Goal: Transaction & Acquisition: Book appointment/travel/reservation

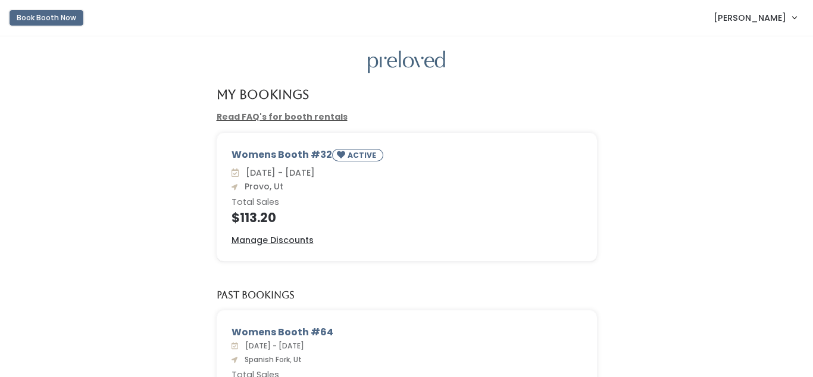
click at [54, 24] on button "Book Booth Now" at bounding box center [47, 17] width 74 height 15
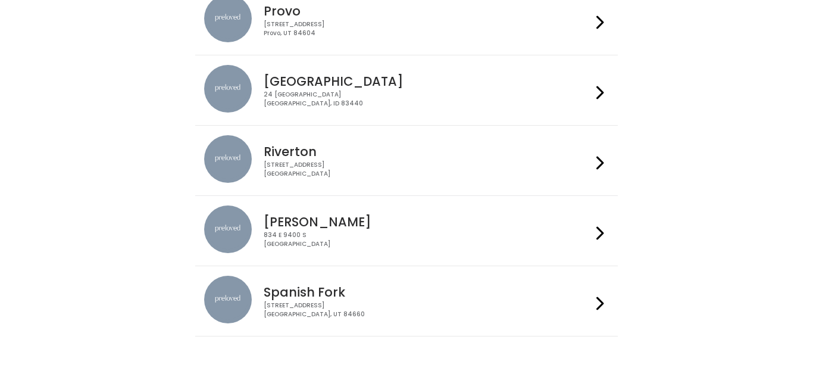
scroll to position [485, 0]
click at [461, 308] on div "[STREET_ADDRESS]" at bounding box center [427, 310] width 327 height 17
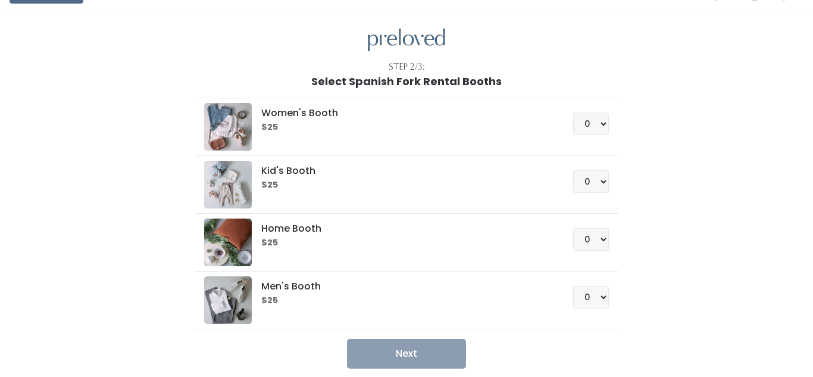
scroll to position [23, 0]
click at [598, 244] on select "0 1 2 3 4" at bounding box center [591, 238] width 36 height 23
select select "1"
click at [575, 227] on select "0 1 2 3 4" at bounding box center [591, 238] width 36 height 23
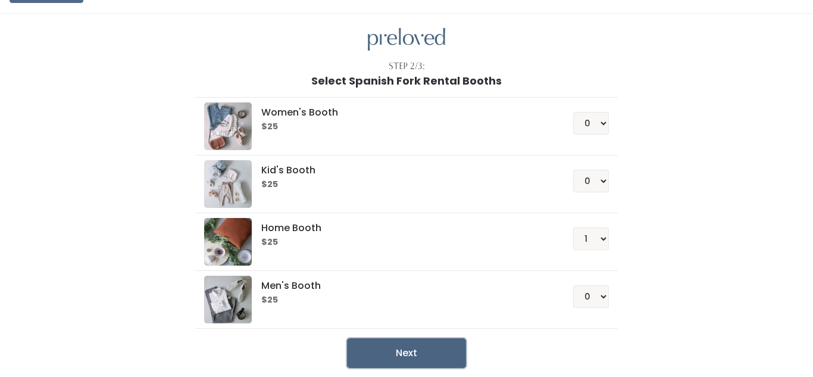
click at [413, 354] on button "Next" at bounding box center [406, 353] width 119 height 30
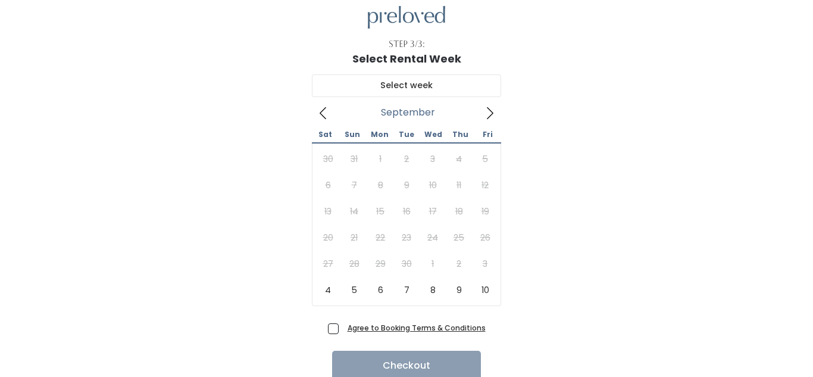
scroll to position [45, 0]
click at [486, 119] on span at bounding box center [490, 111] width 23 height 19
click at [321, 112] on icon at bounding box center [323, 113] width 7 height 12
type input "October 4 to October 10"
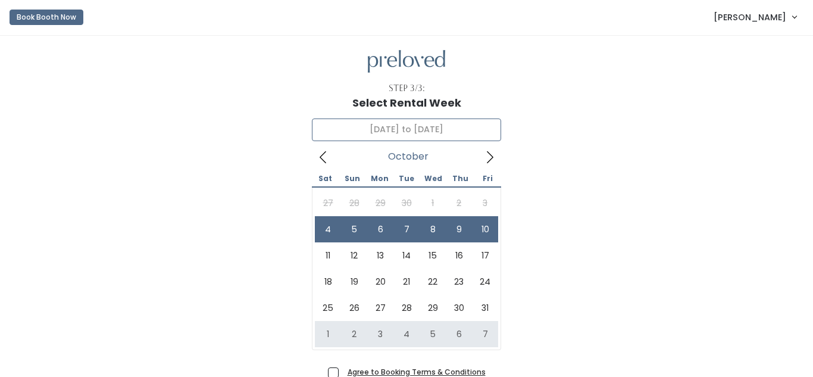
scroll to position [0, 0]
click at [321, 161] on icon at bounding box center [323, 157] width 13 height 13
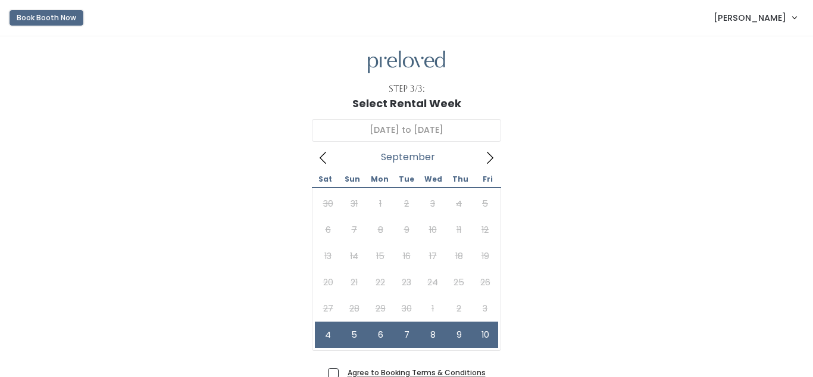
click at [44, 18] on button "Book Booth Now" at bounding box center [47, 17] width 74 height 15
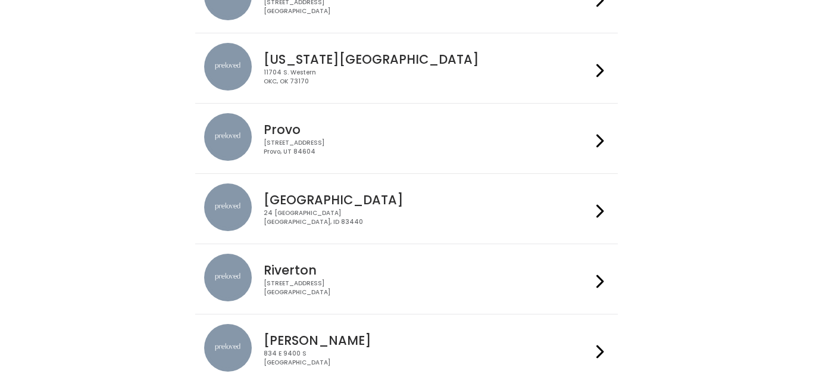
scroll to position [365, 0]
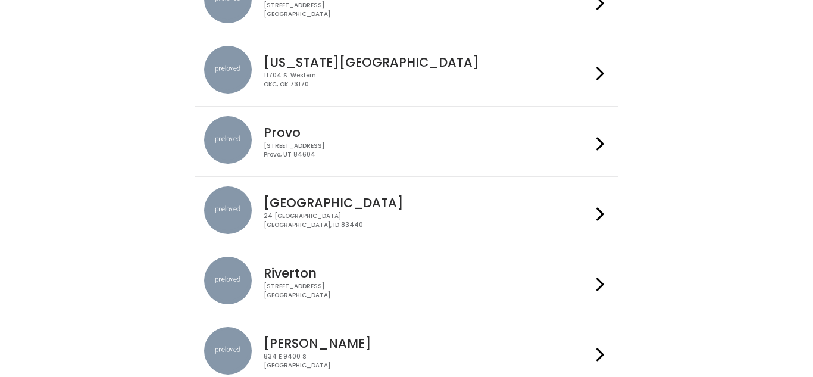
click at [485, 144] on div "230 W Cougar Blvd Provo, UT 84604" at bounding box center [427, 150] width 327 height 17
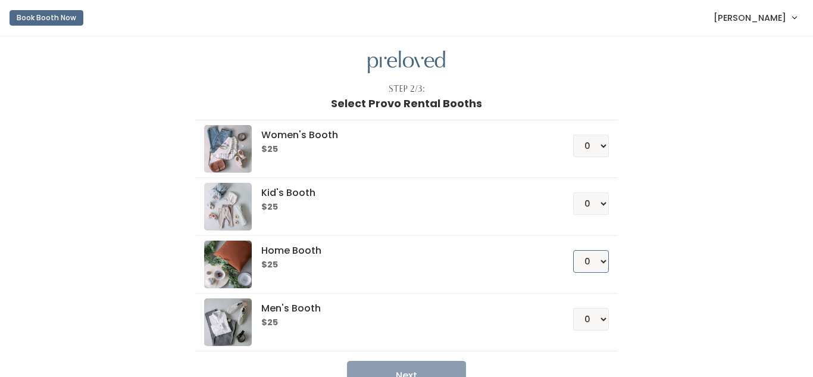
click at [589, 261] on select "0 1 2 3 4" at bounding box center [591, 261] width 36 height 23
select select "1"
click at [575, 250] on select "0 1 2 3 4" at bounding box center [591, 261] width 36 height 23
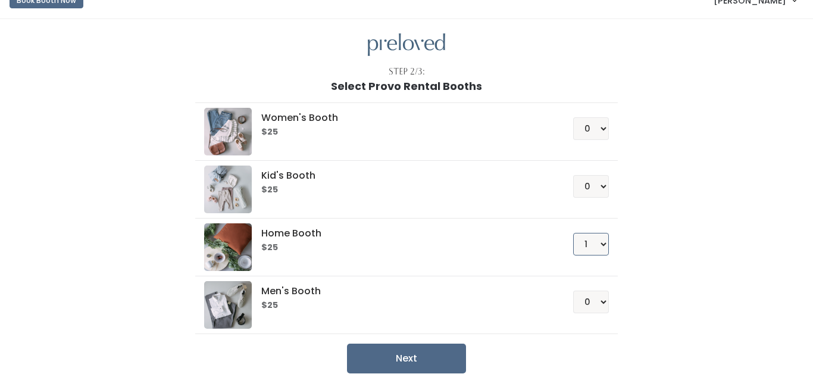
scroll to position [49, 0]
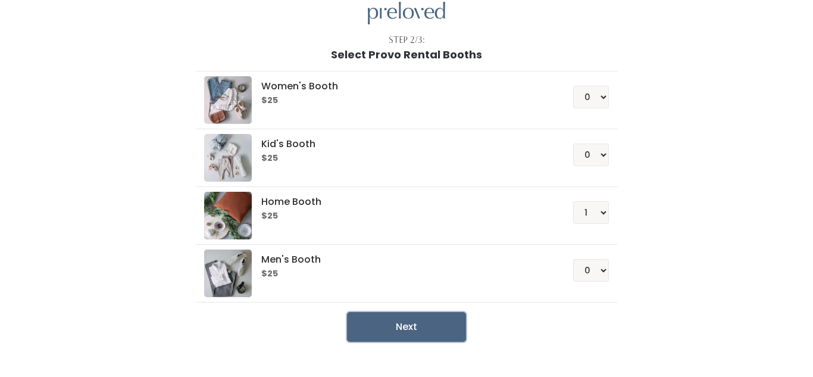
click at [423, 339] on button "Next" at bounding box center [406, 327] width 119 height 30
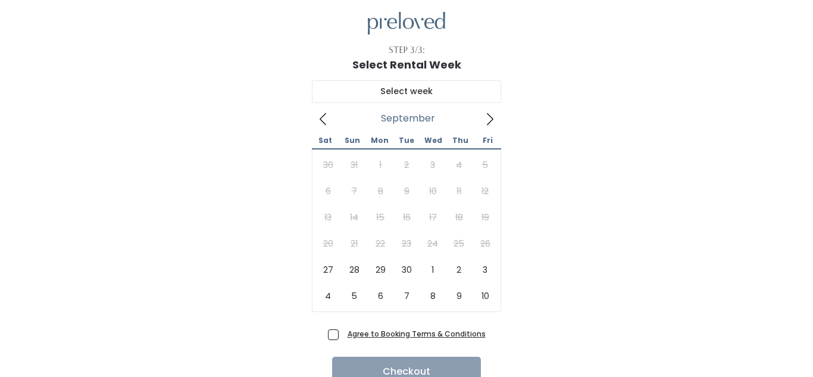
scroll to position [38, 0]
type input "[DATE] to [DATE]"
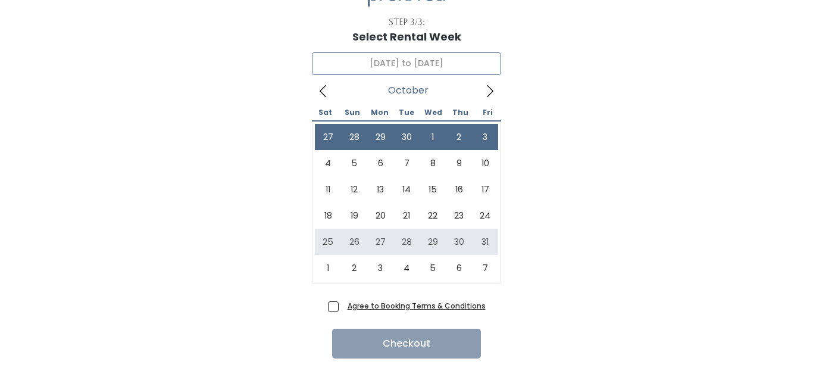
scroll to position [0, 0]
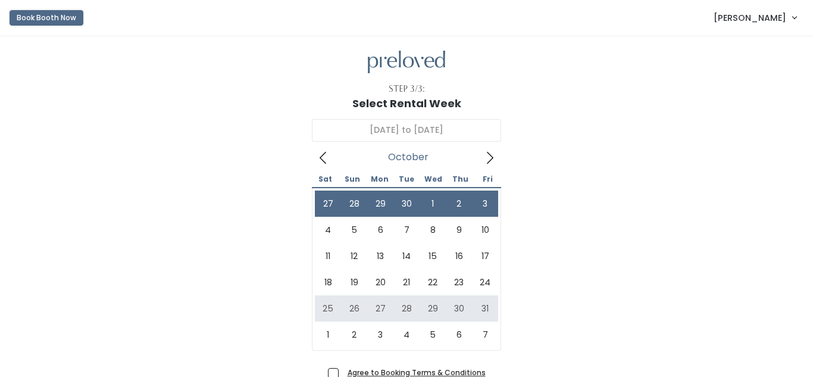
click at [45, 17] on button "Book Booth Now" at bounding box center [47, 17] width 74 height 15
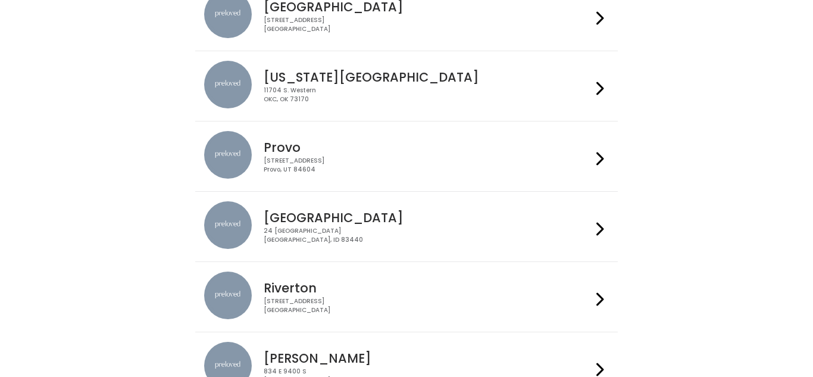
scroll to position [349, 0]
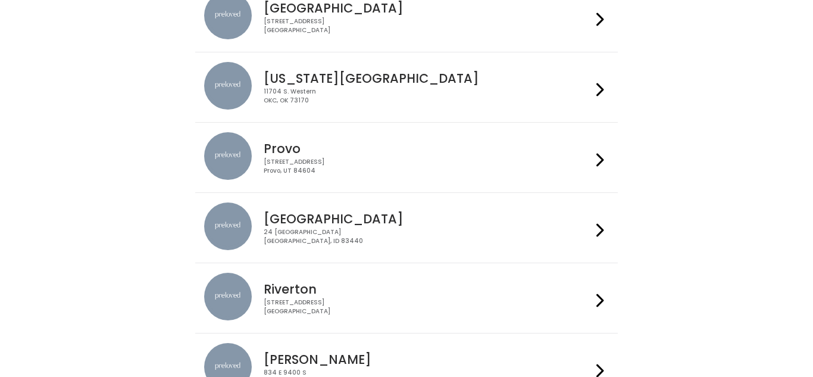
click at [342, 165] on div "230 W Cougar Blvd Provo, UT 84604" at bounding box center [427, 166] width 327 height 17
click at [359, 157] on div "Provo 230 W Cougar Blvd Provo, UT 84604" at bounding box center [425, 153] width 332 height 43
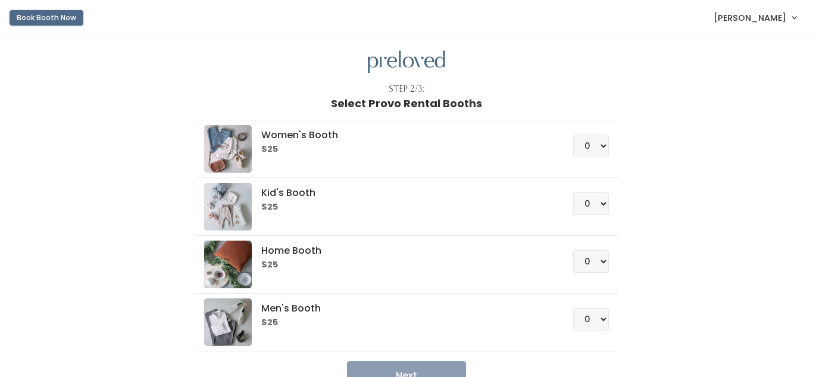
click at [31, 18] on button "Book Booth Now" at bounding box center [47, 17] width 74 height 15
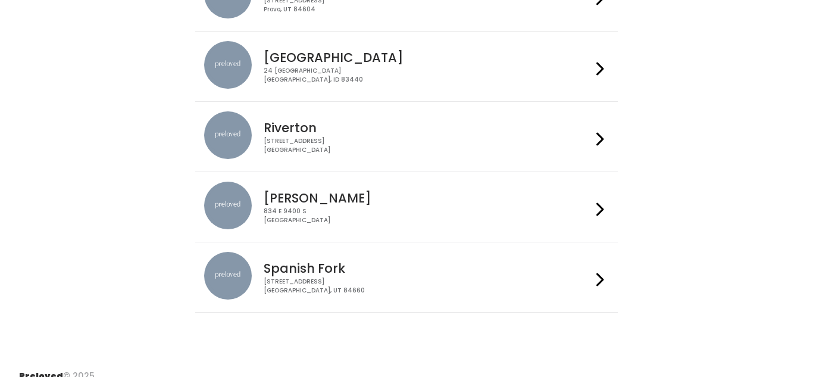
scroll to position [516, 0]
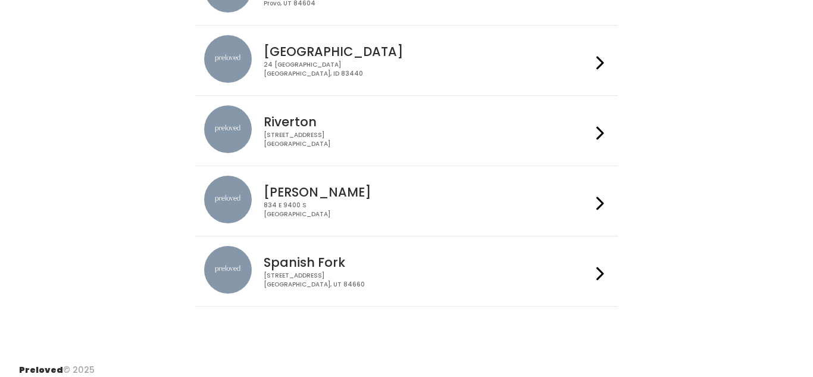
click at [293, 208] on div "[STREET_ADDRESS]" at bounding box center [427, 209] width 327 height 17
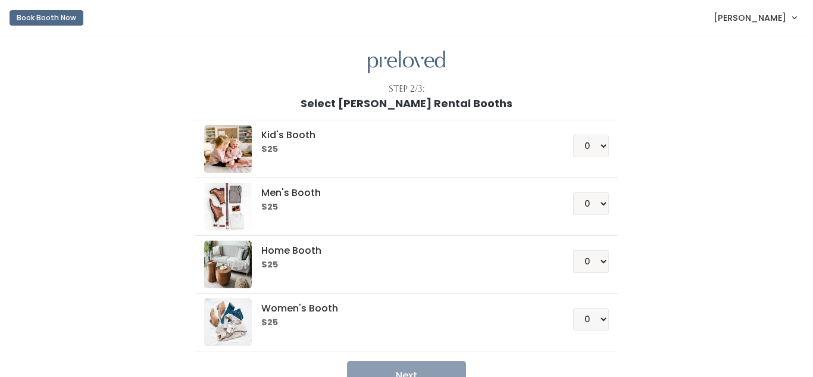
scroll to position [28, 0]
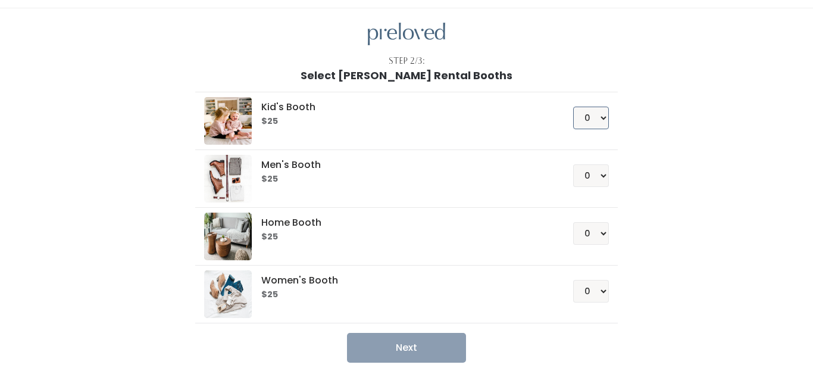
click at [598, 122] on select "0 1 2 3 4" at bounding box center [591, 118] width 36 height 23
click at [575, 107] on select "0 1 2 3 4" at bounding box center [591, 118] width 36 height 23
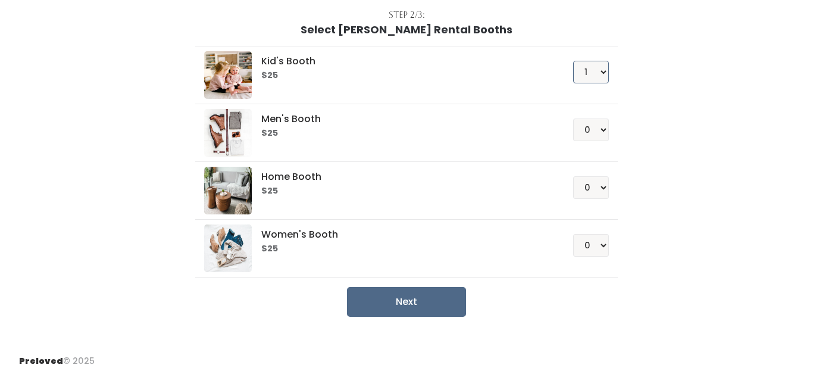
scroll to position [73, 0]
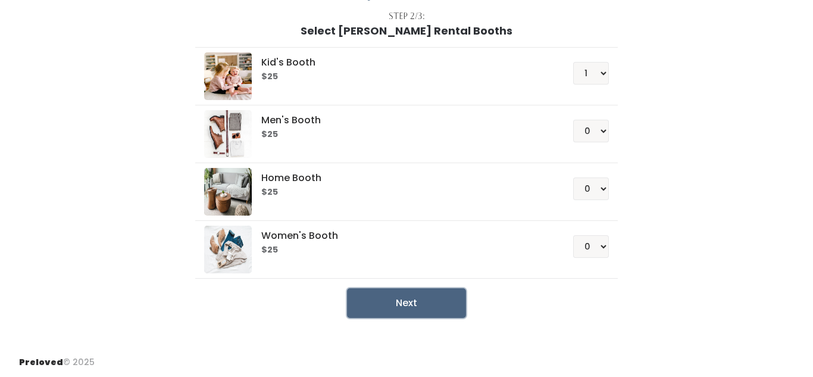
click at [389, 304] on button "Next" at bounding box center [406, 303] width 119 height 30
click at [598, 80] on select "0 1 2 3 4" at bounding box center [591, 73] width 36 height 23
select select "0"
click at [575, 62] on select "0 1 2 3 4" at bounding box center [591, 73] width 36 height 23
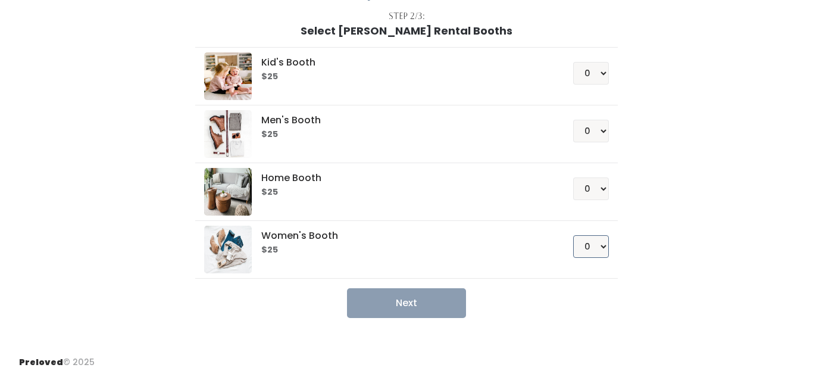
click at [599, 248] on select "0 1 2 3 4" at bounding box center [591, 246] width 36 height 23
select select "1"
click at [575, 235] on select "0 1 2 3 4" at bounding box center [591, 246] width 36 height 23
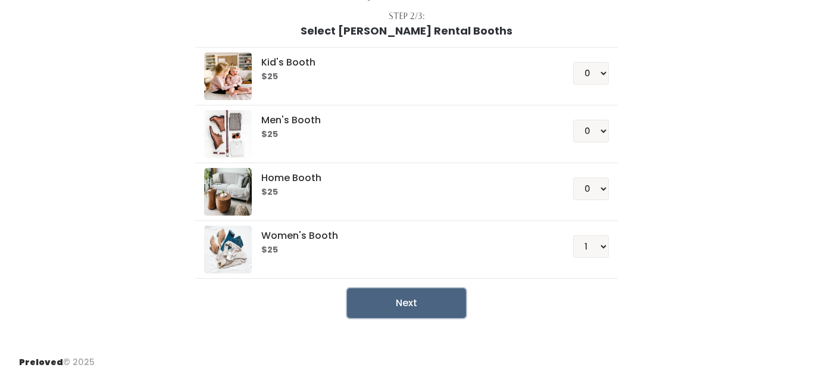
click at [381, 314] on button "Next" at bounding box center [406, 303] width 119 height 30
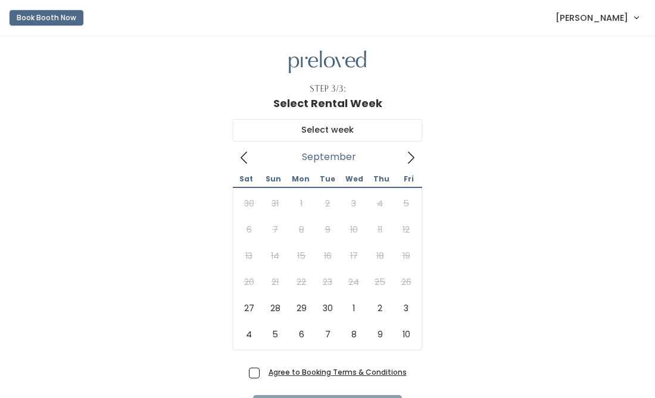
click at [35, 22] on button "Book Booth Now" at bounding box center [47, 17] width 74 height 15
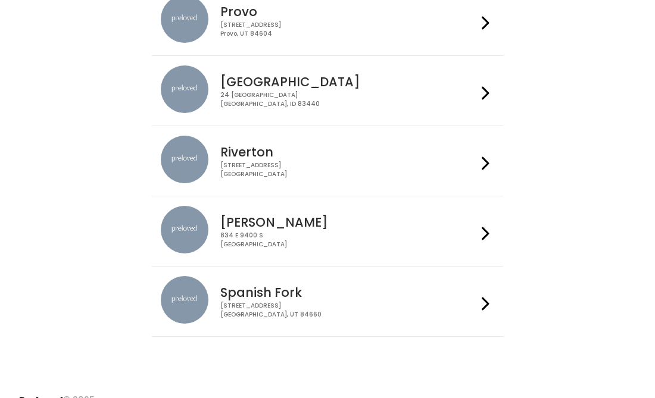
scroll to position [504, 0]
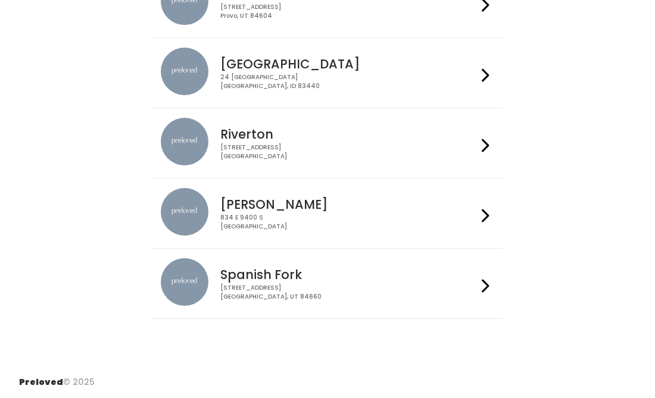
click at [242, 293] on div "[STREET_ADDRESS]" at bounding box center [348, 292] width 256 height 17
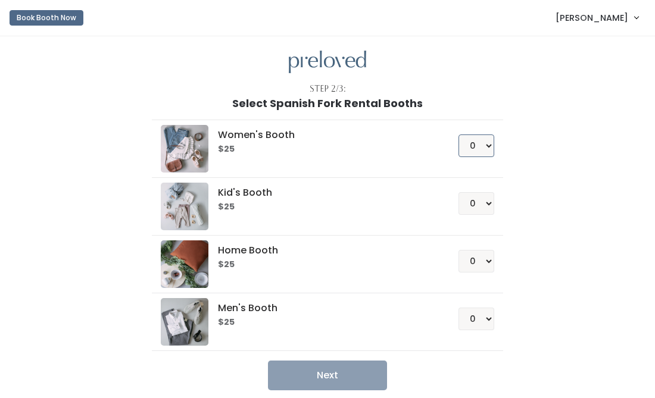
click at [483, 147] on select "0 1 2 3 4" at bounding box center [476, 146] width 36 height 23
select select "1"
click at [460, 135] on select "0 1 2 3 4" at bounding box center [476, 146] width 36 height 23
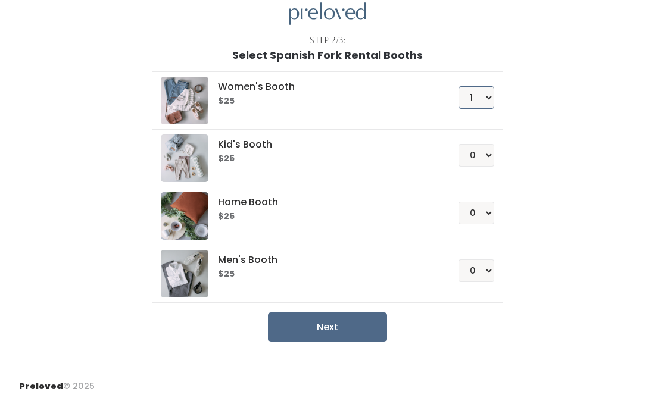
scroll to position [52, 0]
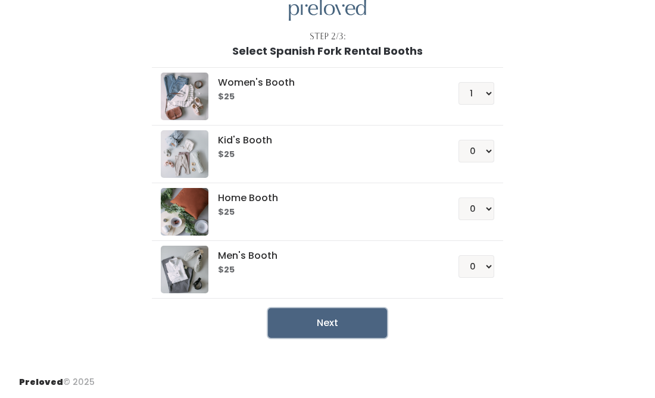
click at [296, 326] on button "Next" at bounding box center [327, 323] width 119 height 30
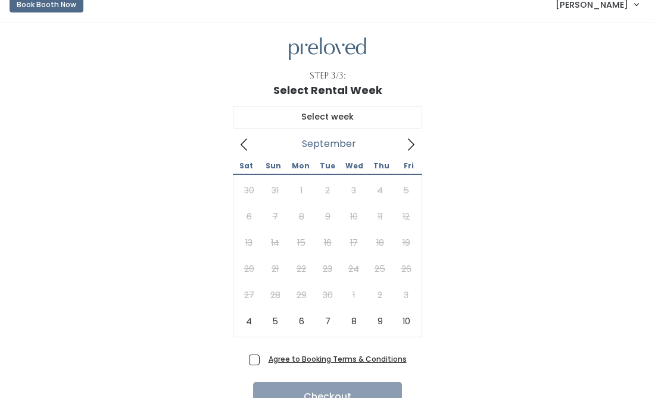
scroll to position [19, 0]
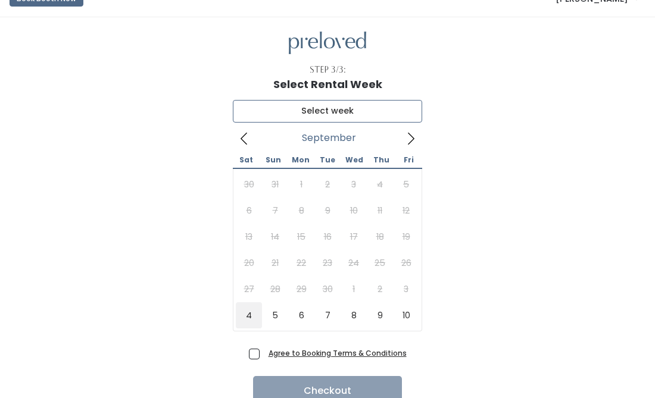
type input "October 4 to October 10"
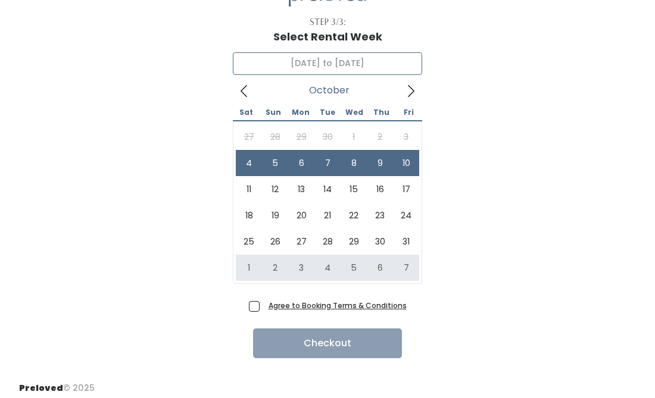
scroll to position [73, 0]
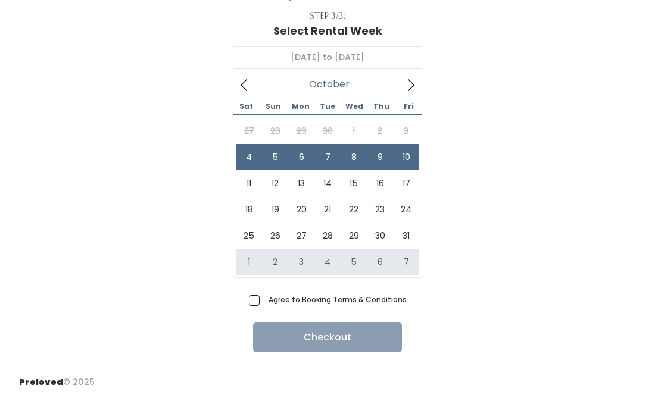
click at [264, 302] on span "Agree to Booking Terms & Conditions" at bounding box center [335, 299] width 143 height 12
click at [264, 301] on input "Agree to Booking Terms & Conditions" at bounding box center [268, 297] width 8 height 8
checkbox input "true"
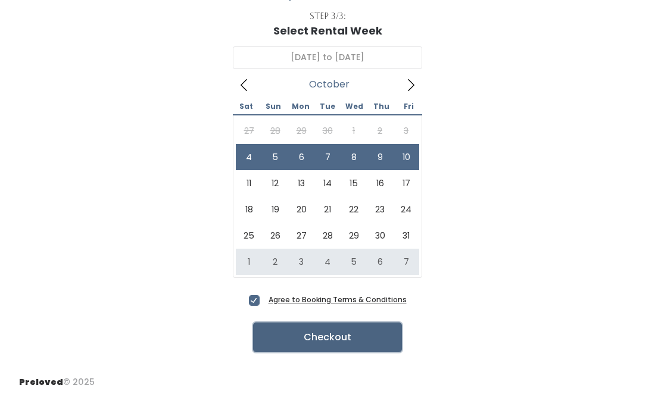
click at [283, 346] on button "Checkout" at bounding box center [327, 338] width 149 height 30
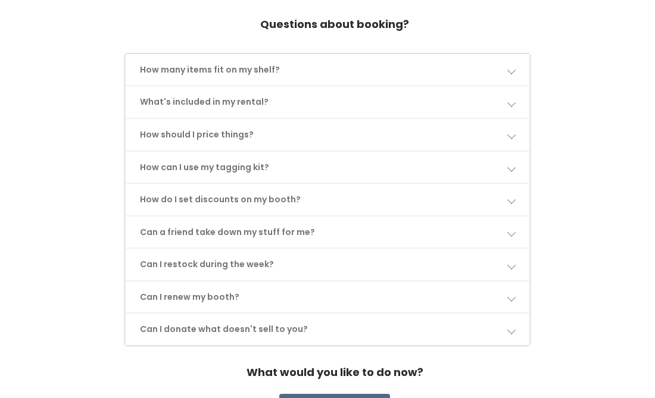
scroll to position [535, 0]
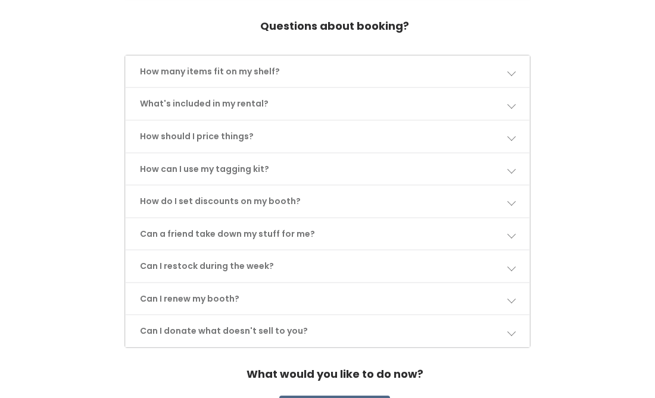
click at [512, 77] on link "How many items fit on my shelf?" at bounding box center [328, 72] width 404 height 32
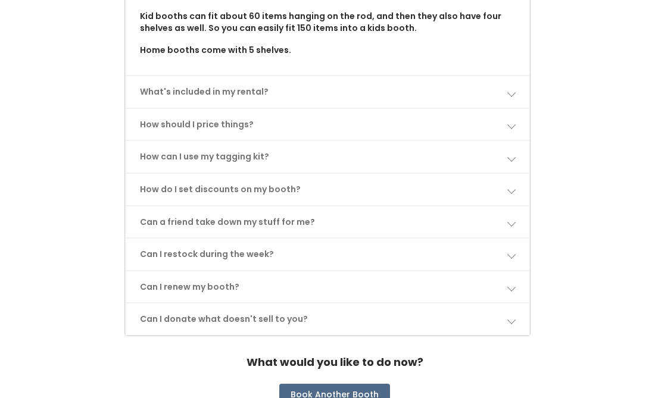
scroll to position [645, 0]
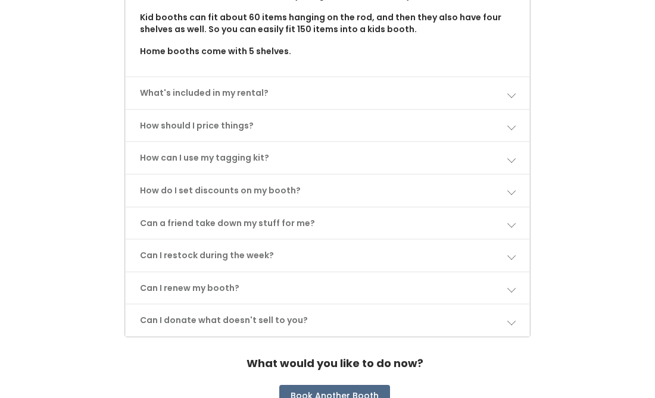
click at [205, 257] on link "Can I restock during the week?" at bounding box center [328, 256] width 404 height 32
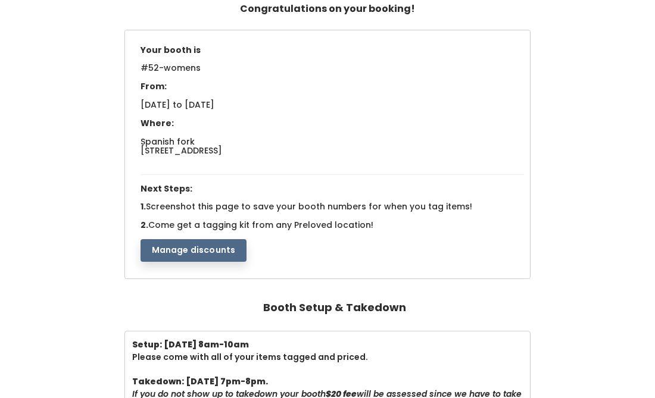
scroll to position [0, 0]
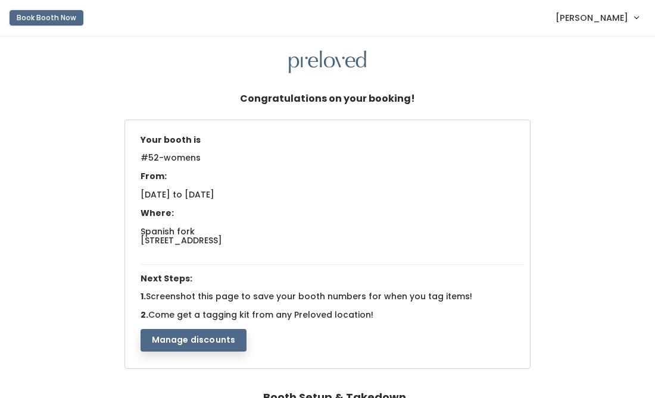
click at [41, 17] on button "Book Booth Now" at bounding box center [47, 17] width 74 height 15
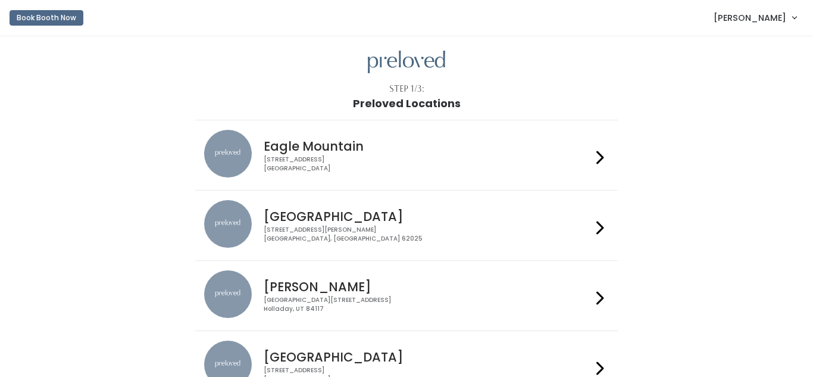
click at [32, 29] on link "Book Booth Now" at bounding box center [47, 18] width 74 height 26
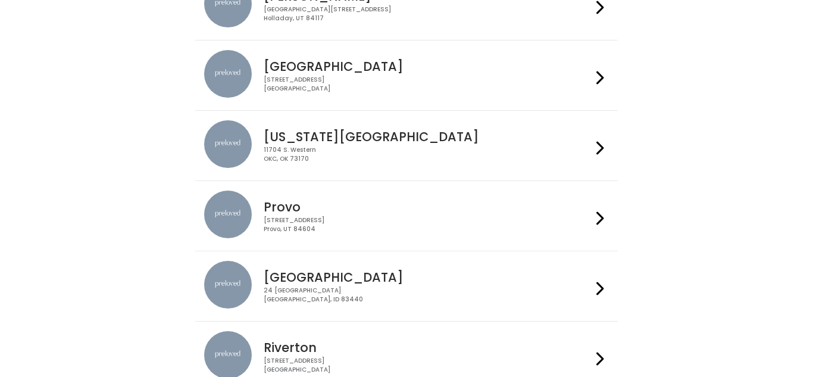
scroll to position [292, 0]
click at [296, 216] on div "[STREET_ADDRESS]" at bounding box center [427, 223] width 327 height 17
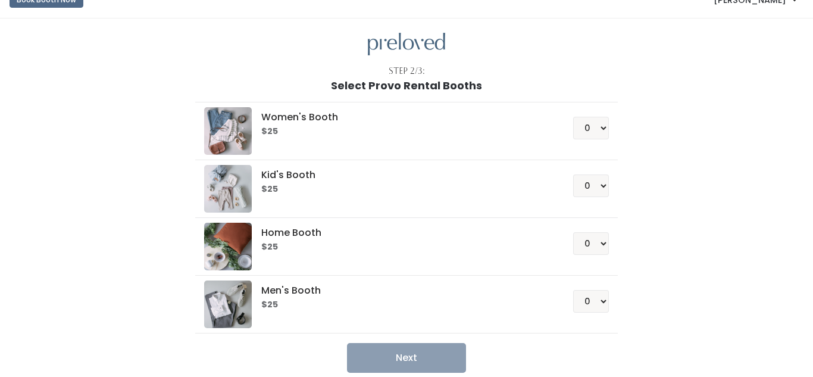
scroll to position [18, 0]
click at [605, 130] on select "0 1 2 3 4" at bounding box center [591, 127] width 36 height 23
select select "1"
click at [575, 116] on select "0 1 2 3 4" at bounding box center [591, 127] width 36 height 23
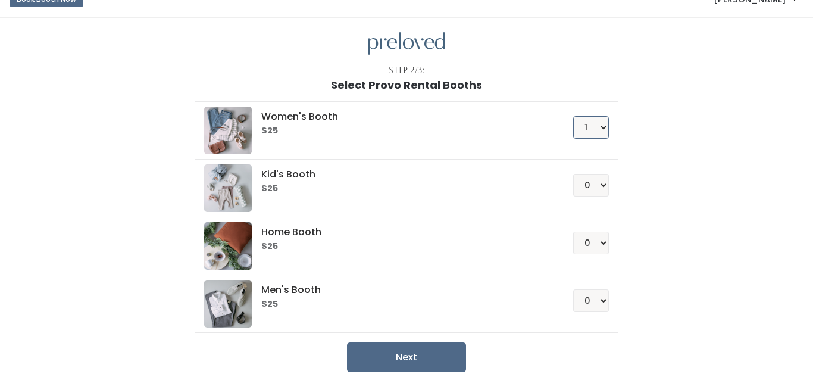
scroll to position [74, 0]
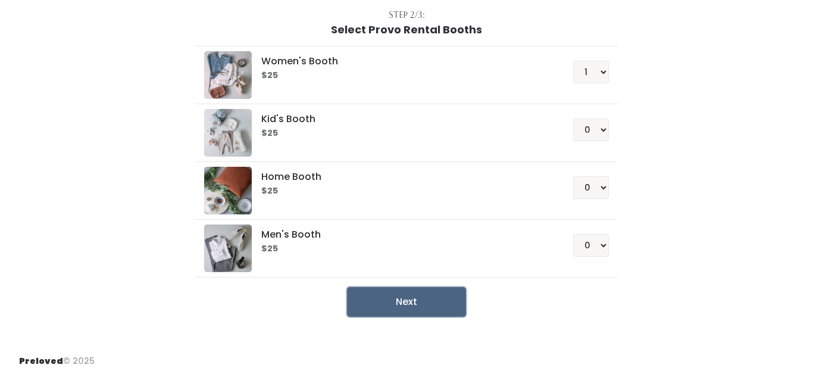
click at [401, 312] on button "Next" at bounding box center [406, 302] width 119 height 30
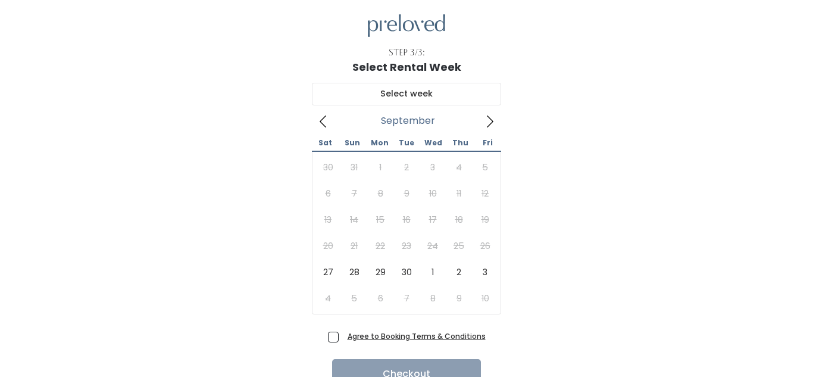
scroll to position [35, 0]
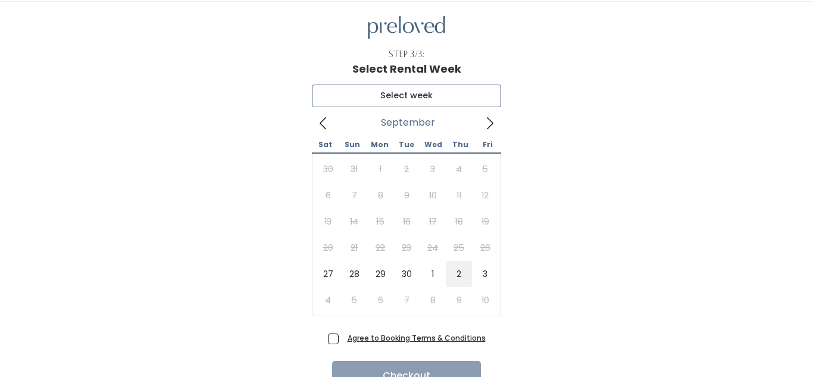
type input "[DATE] to [DATE]"
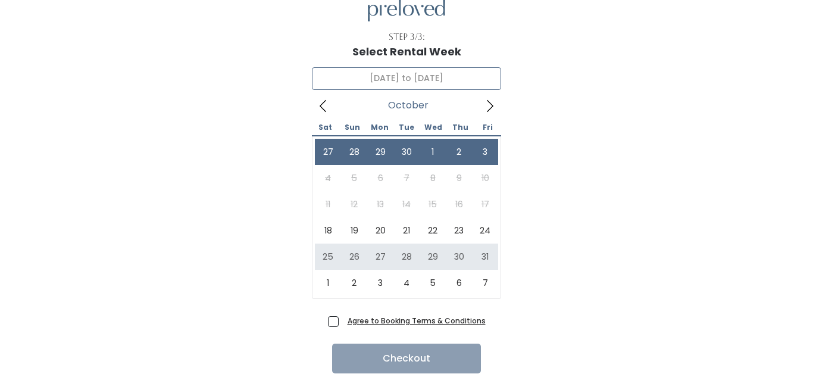
scroll to position [54, 0]
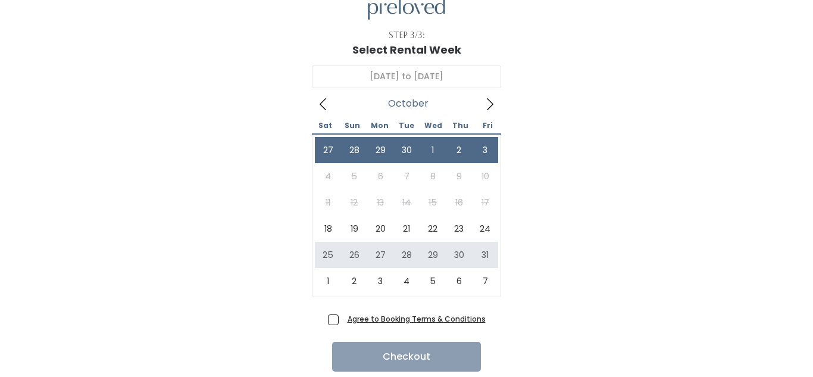
click at [343, 319] on span "Agree to Booking Terms & Conditions" at bounding box center [414, 319] width 143 height 12
click at [343, 319] on input "Agree to Booking Terms & Conditions" at bounding box center [347, 317] width 8 height 8
checkbox input "true"
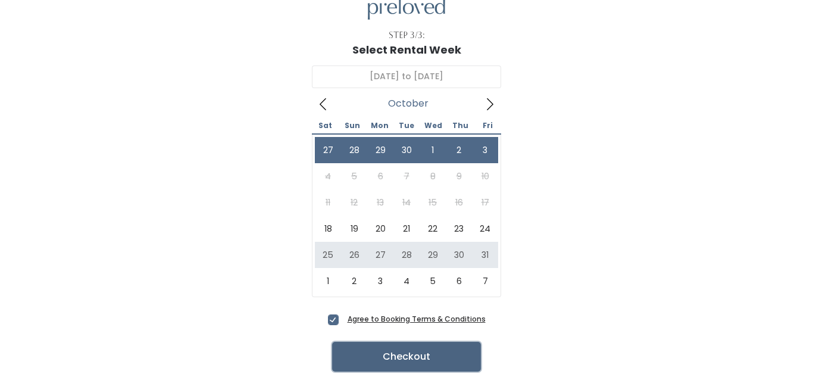
click at [430, 361] on button "Checkout" at bounding box center [406, 357] width 149 height 30
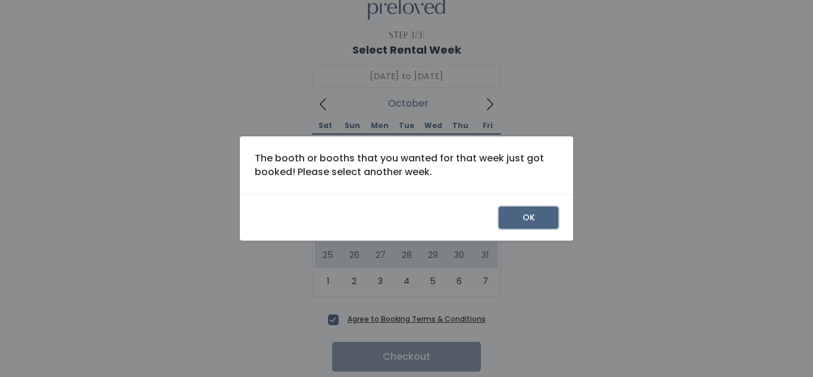
click at [533, 214] on button "OK" at bounding box center [529, 218] width 60 height 23
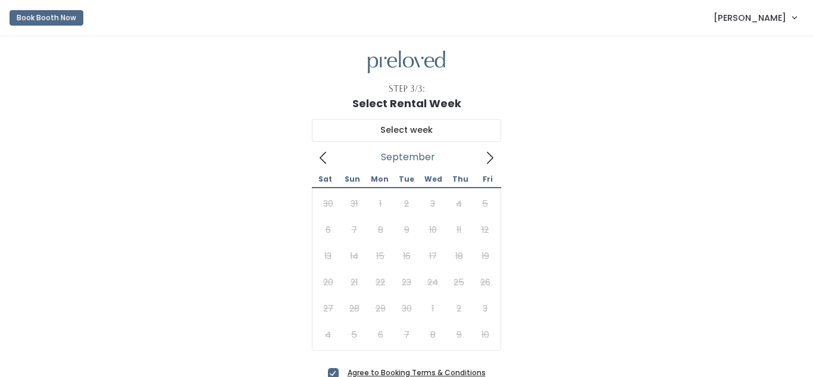
click at [485, 164] on icon at bounding box center [489, 157] width 13 height 13
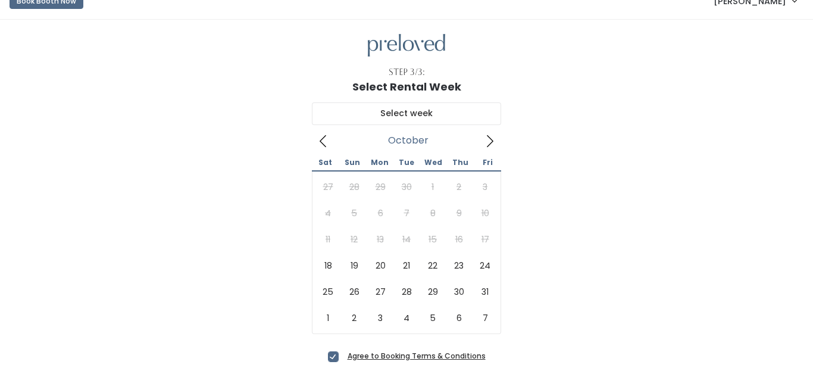
scroll to position [18, 0]
click at [323, 142] on icon at bounding box center [323, 139] width 13 height 13
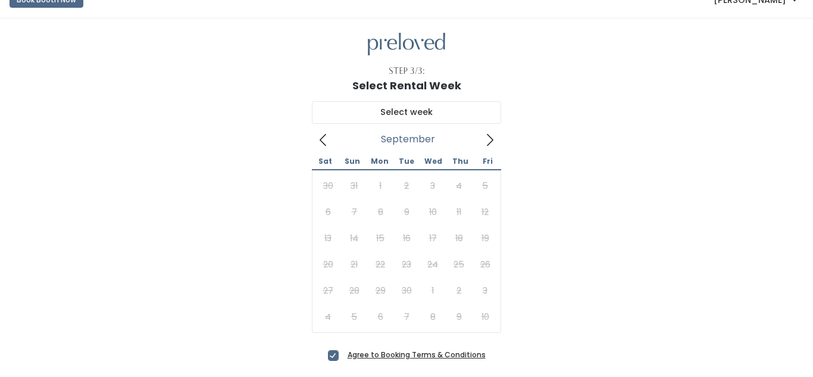
scroll to position [0, 0]
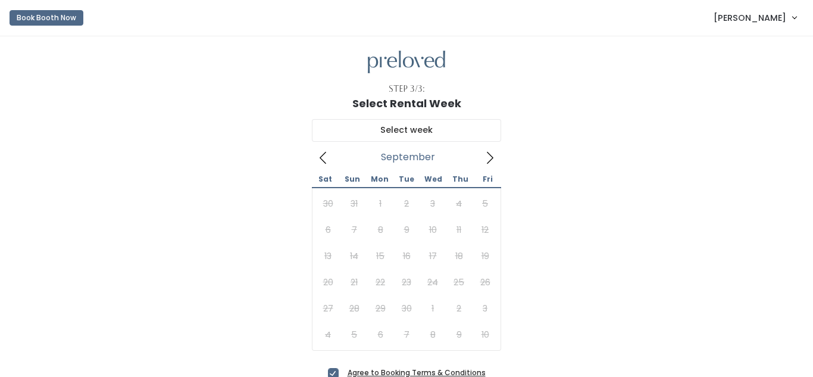
click at [493, 158] on icon at bounding box center [489, 157] width 13 height 13
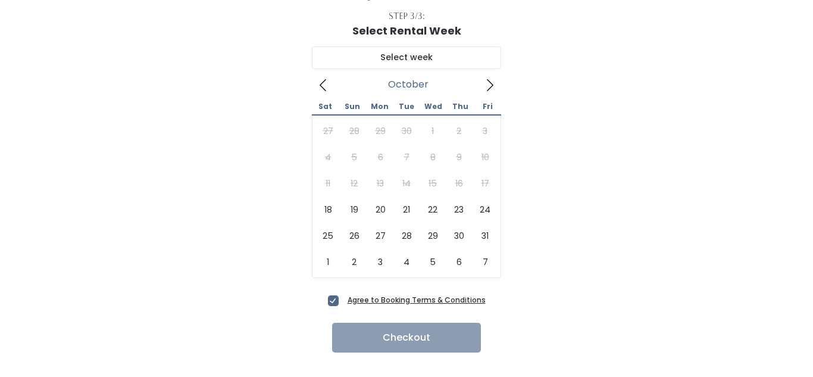
scroll to position [73, 0]
type input "October 18 to October 24"
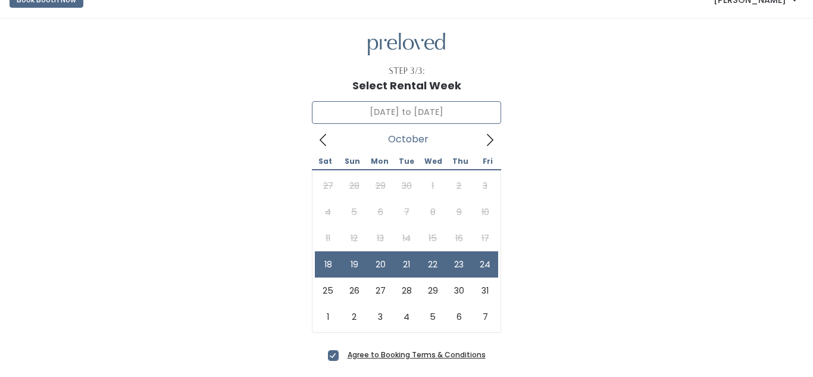
scroll to position [0, 0]
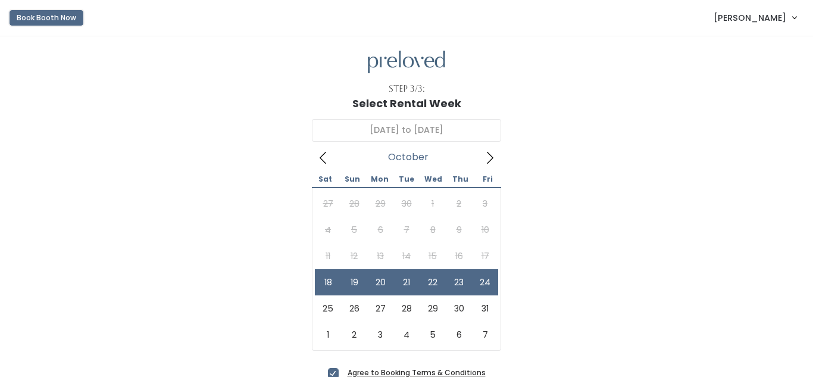
click at [26, 20] on button "Book Booth Now" at bounding box center [47, 17] width 74 height 15
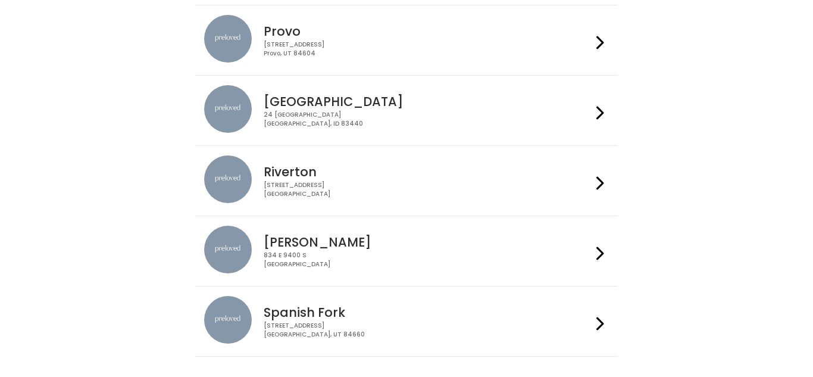
scroll to position [462, 0]
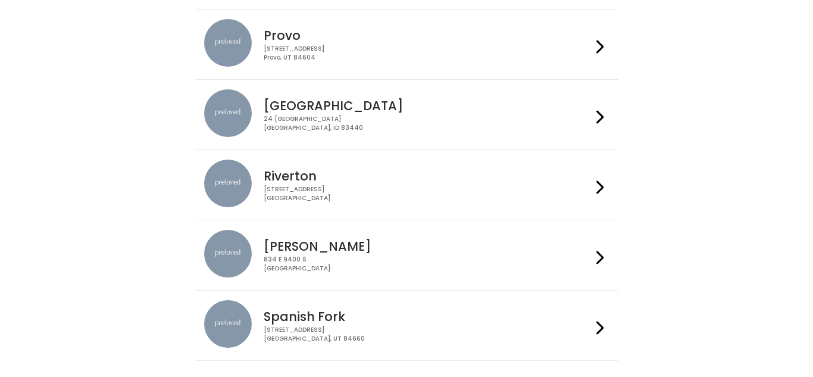
click at [563, 54] on div "[STREET_ADDRESS]" at bounding box center [427, 53] width 327 height 17
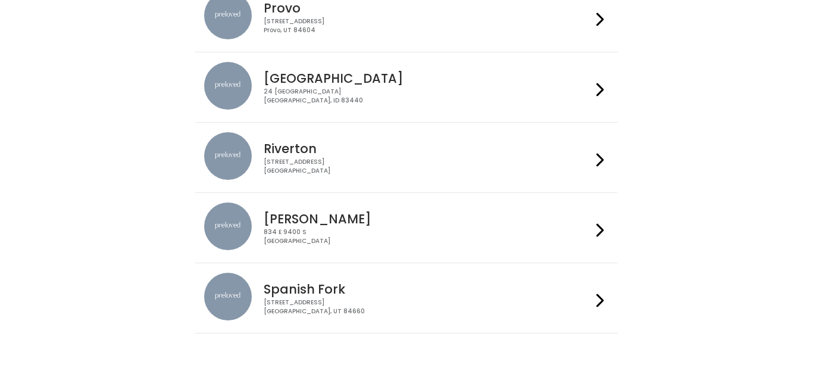
scroll to position [525, 0]
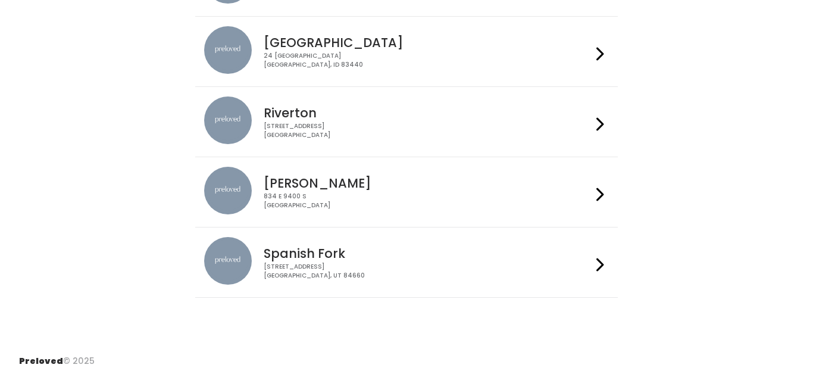
click at [526, 270] on div "[STREET_ADDRESS]" at bounding box center [427, 271] width 327 height 17
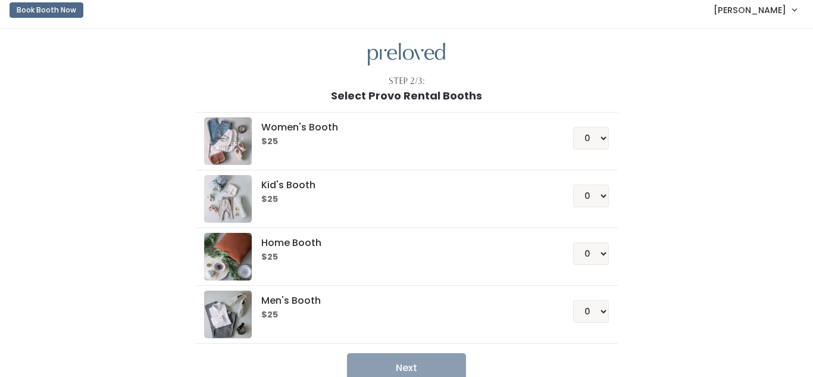
scroll to position [22, 0]
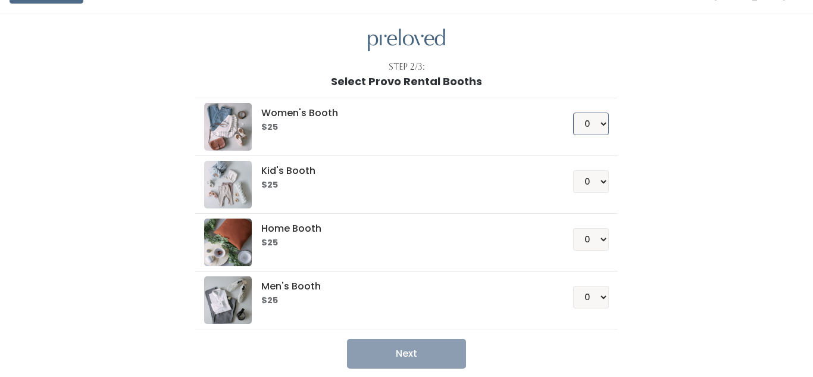
click at [605, 127] on select "0 1 2 3 4" at bounding box center [591, 124] width 36 height 23
select select "1"
click at [575, 113] on select "0 1 2 3 4" at bounding box center [591, 124] width 36 height 23
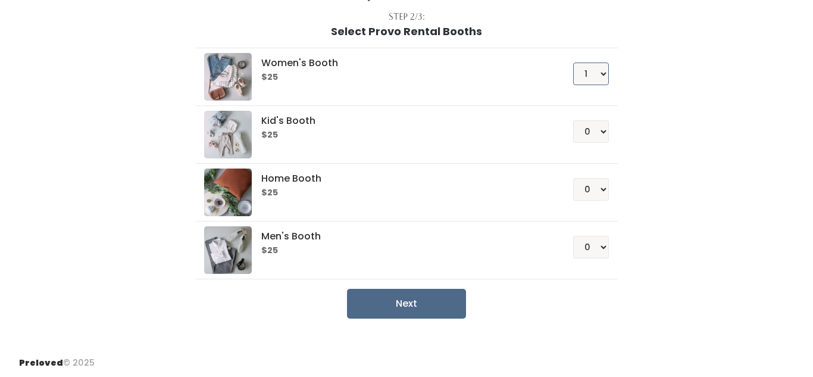
scroll to position [74, 0]
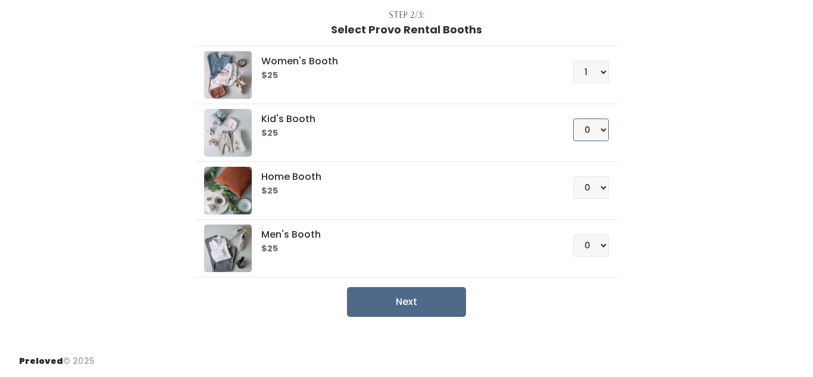
click at [604, 126] on select "0 1 2 3 4" at bounding box center [591, 129] width 36 height 23
click at [667, 155] on div "Women's Booth $25 0 1 2 3 4 Kid's Booth $25 0 1 2 3 4 0" at bounding box center [406, 176] width 655 height 281
click at [602, 193] on select "0 1 2 3 4" at bounding box center [591, 187] width 36 height 23
click at [575, 176] on select "0 1 2 3 4" at bounding box center [591, 187] width 36 height 23
click at [589, 186] on select "0 1 2 3 4" at bounding box center [591, 187] width 36 height 23
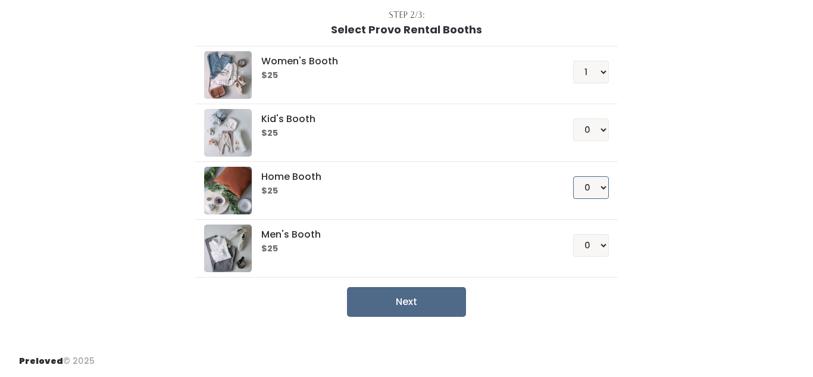
select select "1"
click at [575, 176] on select "0 1 2 3 4" at bounding box center [591, 187] width 36 height 23
click at [435, 301] on button "Next" at bounding box center [406, 302] width 119 height 30
click at [604, 73] on select "0 1 2 3 4" at bounding box center [591, 72] width 36 height 23
select select "0"
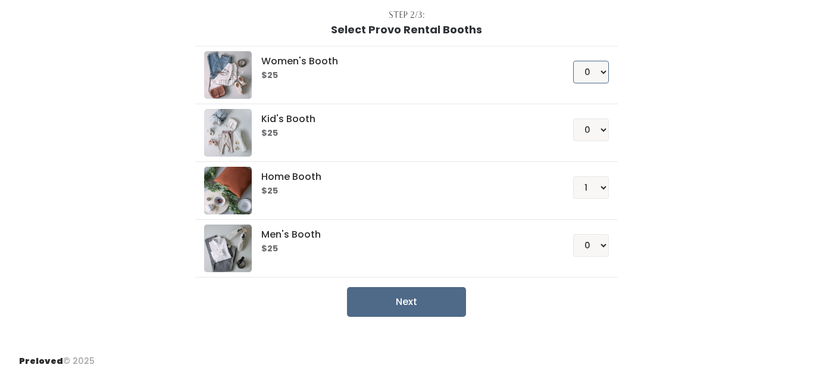
click at [575, 61] on select "0 1 2 3 4" at bounding box center [591, 72] width 36 height 23
click at [420, 304] on button "Next" at bounding box center [406, 302] width 119 height 30
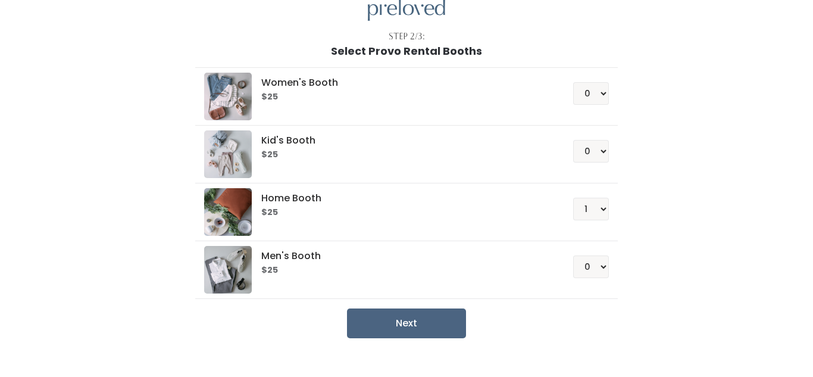
scroll to position [54, 0]
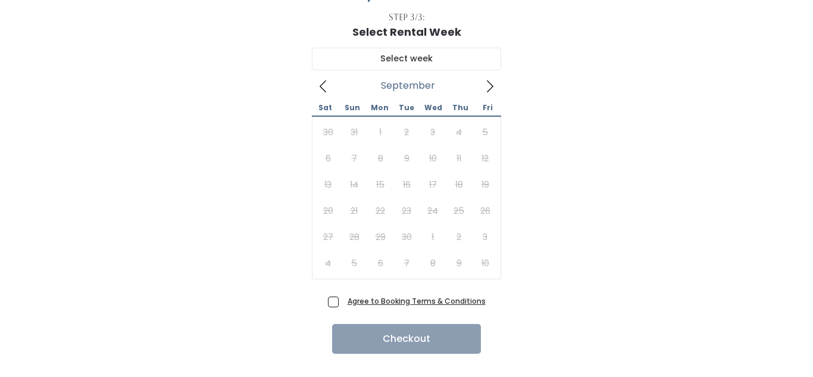
scroll to position [73, 0]
click at [485, 86] on icon at bounding box center [489, 85] width 13 height 13
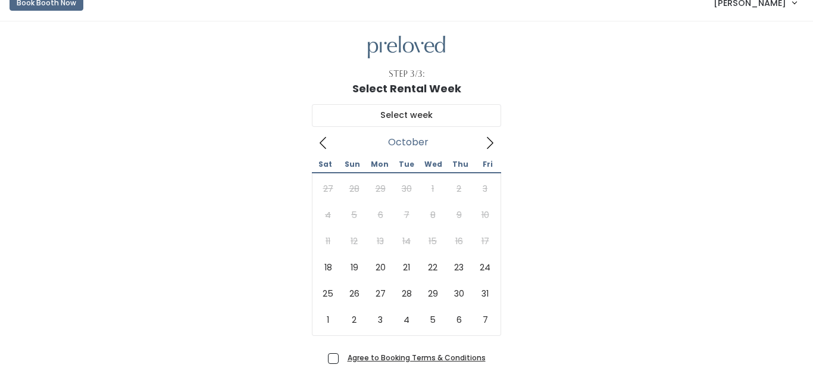
scroll to position [0, 0]
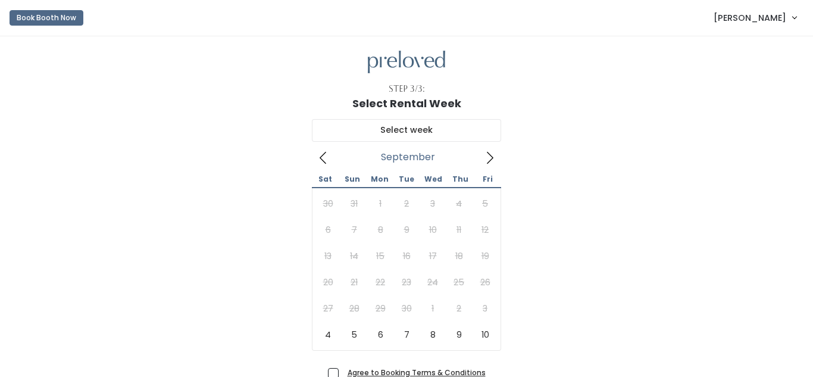
click at [493, 160] on icon at bounding box center [489, 157] width 13 height 13
click at [323, 155] on icon at bounding box center [323, 158] width 7 height 12
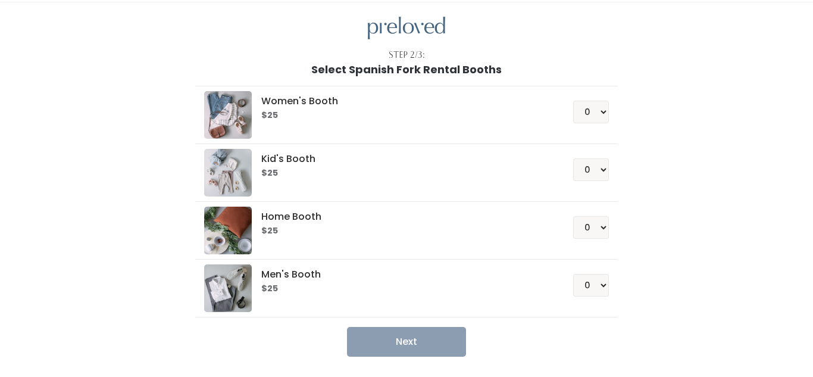
scroll to position [74, 0]
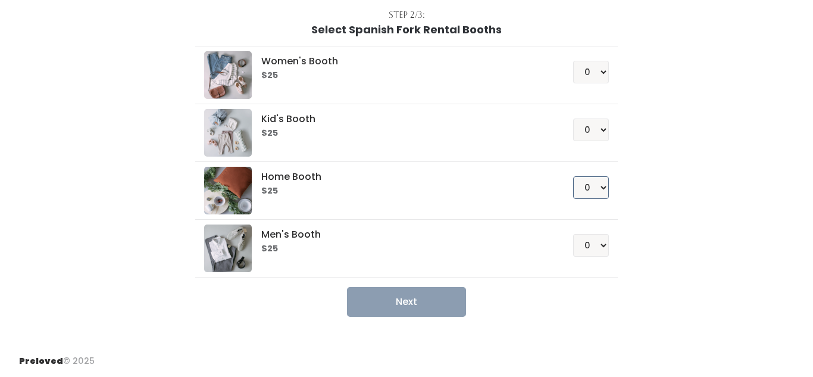
click at [596, 191] on select "0 1 2 3 4" at bounding box center [591, 187] width 36 height 23
select select "1"
click at [575, 176] on select "0 1 2 3 4" at bounding box center [591, 187] width 36 height 23
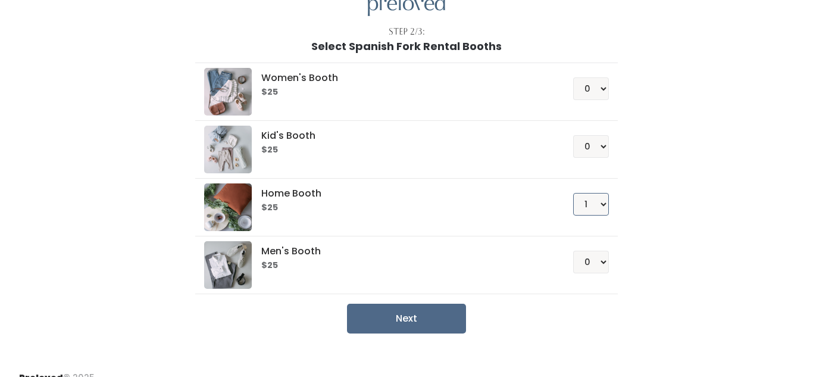
scroll to position [58, 0]
click at [600, 151] on select "0 1 2 3 4" at bounding box center [591, 146] width 36 height 23
select select "1"
click at [575, 135] on select "0 1 2 3 4" at bounding box center [591, 146] width 36 height 23
click at [418, 320] on button "Next" at bounding box center [406, 318] width 119 height 30
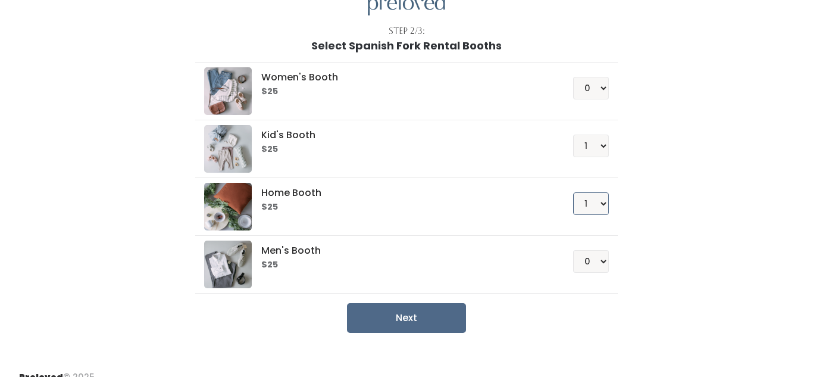
click at [602, 205] on select "0 1 2 3 4" at bounding box center [591, 203] width 36 height 23
select select "0"
click at [575, 192] on select "0 1 2 3 4" at bounding box center [591, 203] width 36 height 23
click at [432, 313] on button "Next" at bounding box center [406, 318] width 119 height 30
click at [595, 157] on div "Kid's Booth $25 0 1 2 3 4" at bounding box center [406, 149] width 404 height 48
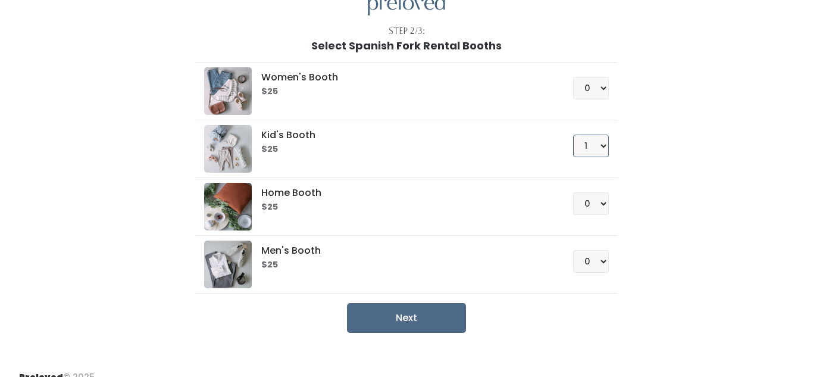
click at [607, 143] on select "0 1 2 3 4" at bounding box center [591, 146] width 36 height 23
select select "0"
click at [575, 135] on select "0 1 2 3 4" at bounding box center [591, 146] width 36 height 23
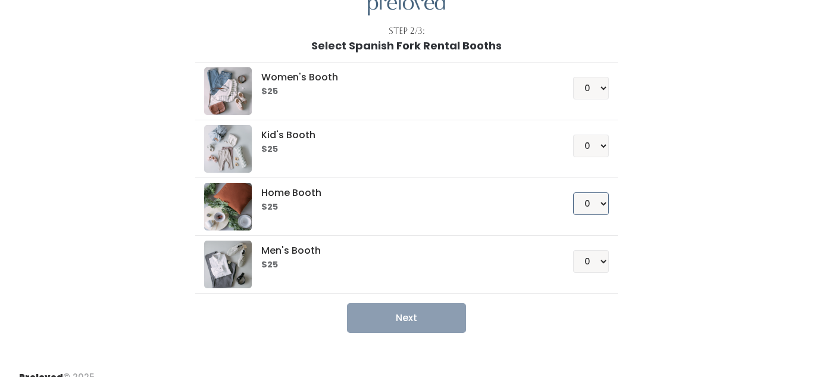
click at [597, 211] on select "0 1 2 3 4" at bounding box center [591, 203] width 36 height 23
select select "1"
click at [575, 192] on select "0 1 2 3 4" at bounding box center [591, 203] width 36 height 23
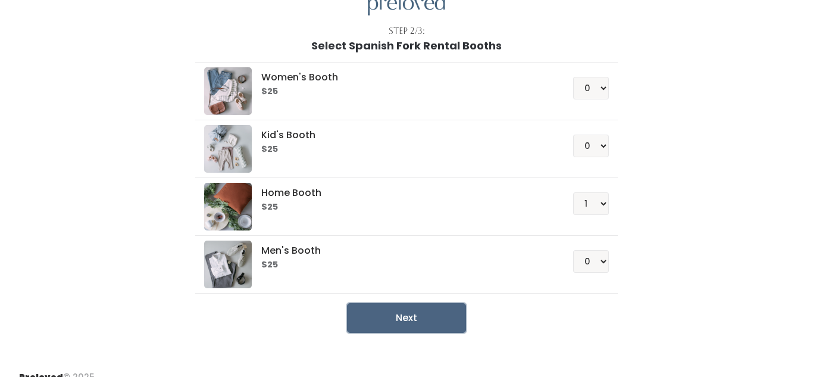
click at [398, 317] on button "Next" at bounding box center [406, 318] width 119 height 30
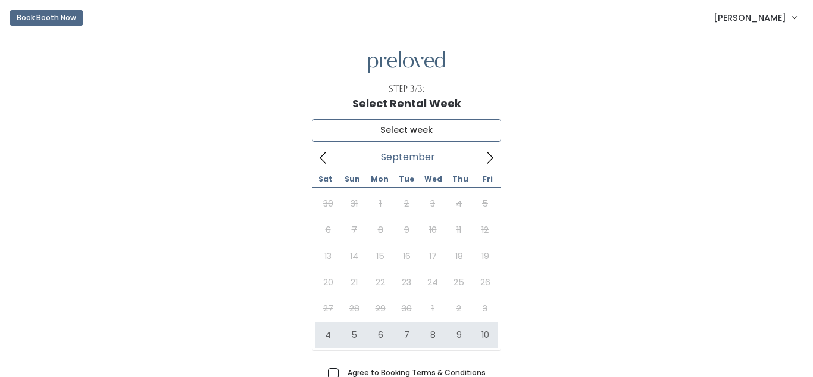
type input "[DATE] to [DATE]"
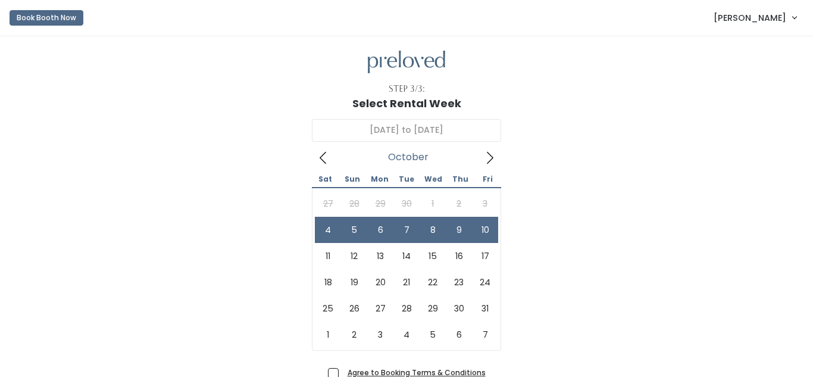
click at [780, 27] on link "Trindalyn Wilson" at bounding box center [755, 18] width 107 height 26
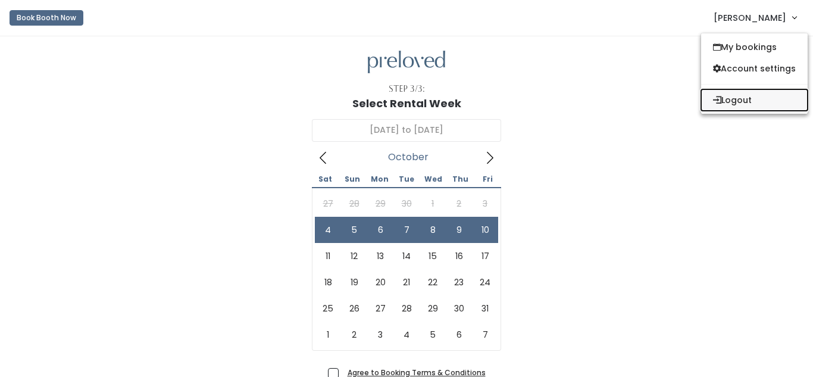
click at [736, 98] on button "Logout" at bounding box center [754, 99] width 107 height 21
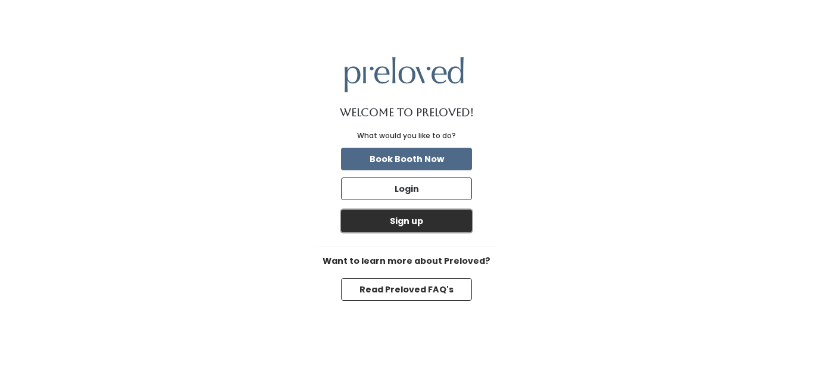
click at [414, 226] on button "Sign up" at bounding box center [406, 221] width 131 height 23
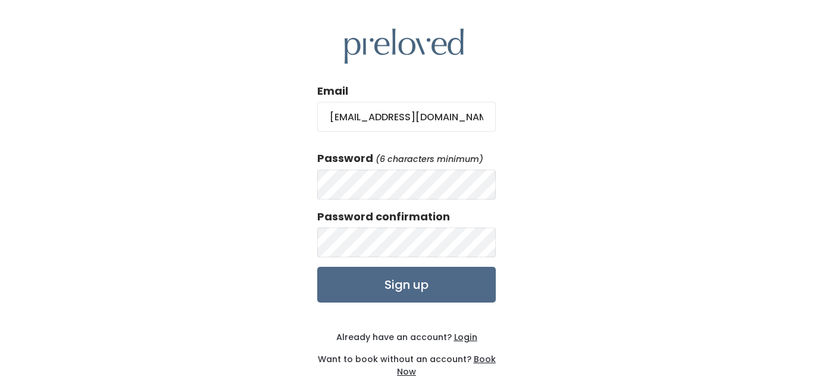
type input "wwwalser@gmail.com"
click at [507, 169] on div "Email wwwalser@gmail.com Password (6 characters minimum) Password confirmation …" at bounding box center [406, 203] width 813 height 407
click at [429, 296] on input "Sign up" at bounding box center [406, 285] width 179 height 36
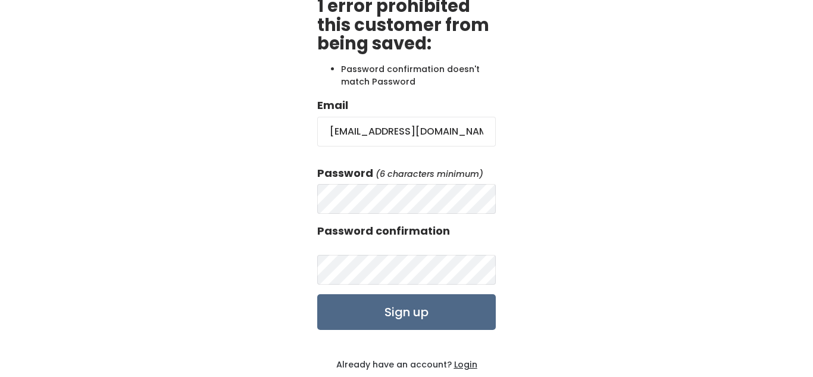
scroll to position [107, 0]
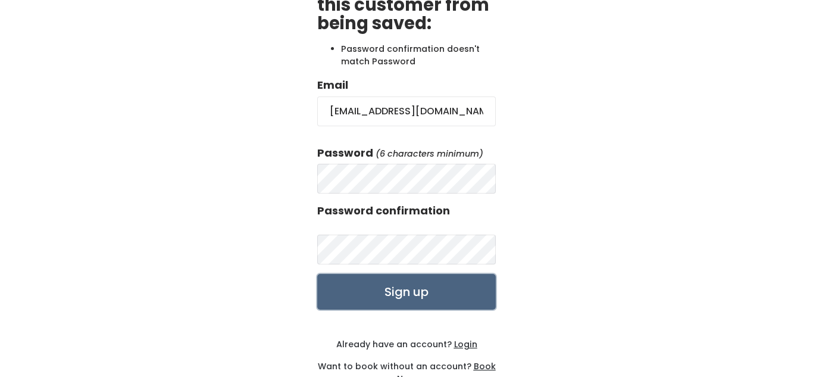
click at [436, 279] on input "Sign up" at bounding box center [406, 292] width 179 height 36
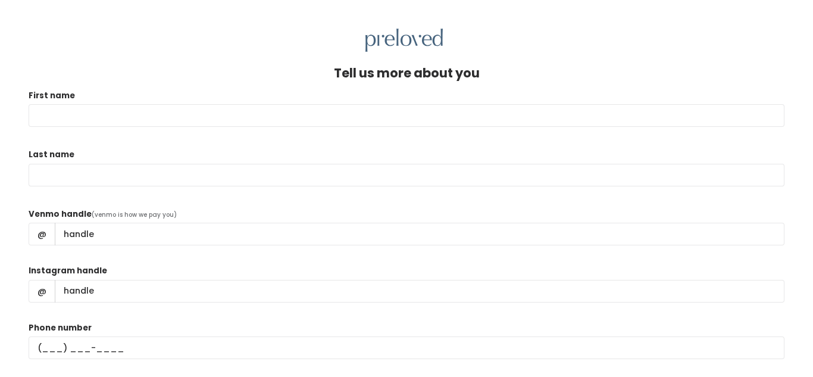
click at [295, 37] on div at bounding box center [406, 40] width 813 height 23
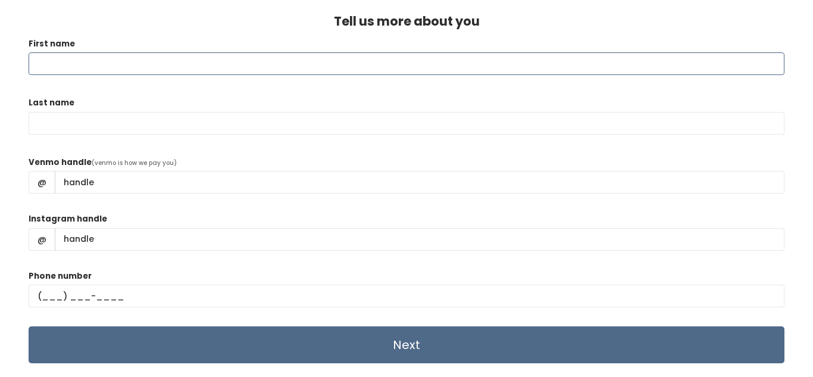
click at [202, 67] on input "First name" at bounding box center [407, 63] width 756 height 23
type input "[PERSON_NAME]"
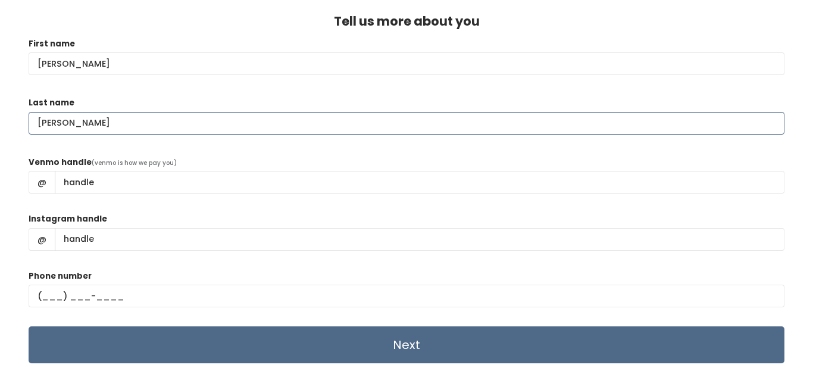
type input "[PERSON_NAME]"
click at [274, 193] on div "@" at bounding box center [407, 182] width 756 height 23
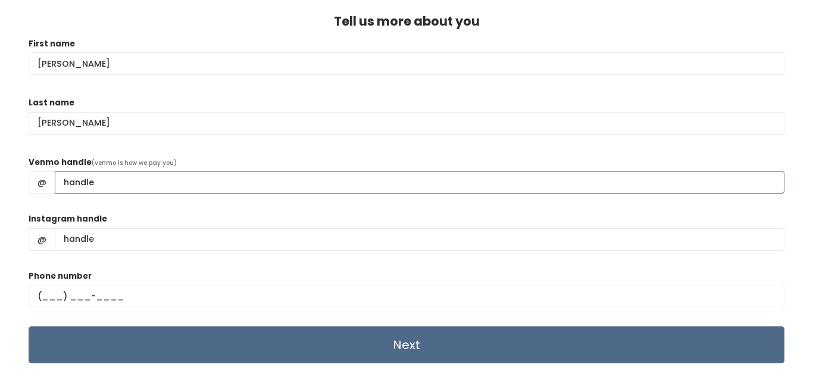
click at [96, 189] on input "Venmo handle" at bounding box center [420, 182] width 730 height 23
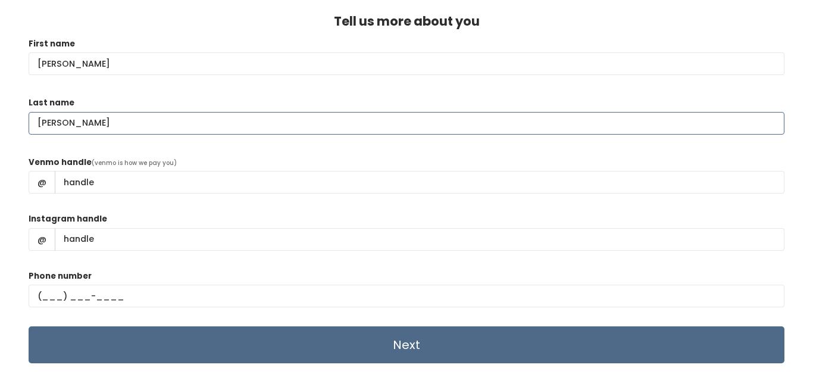
click at [376, 128] on input "[PERSON_NAME]" at bounding box center [407, 123] width 756 height 23
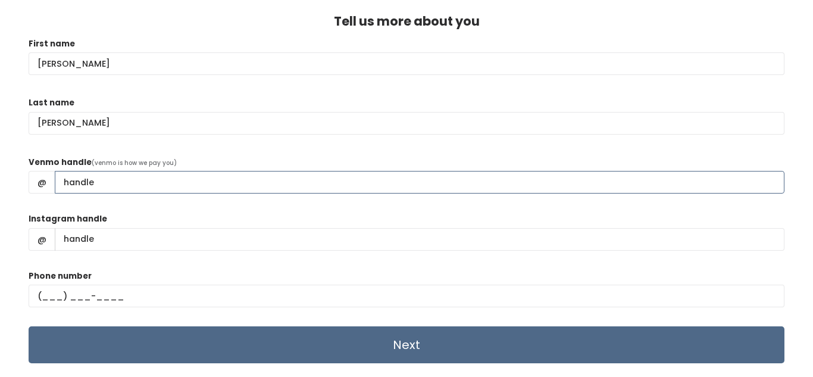
click at [379, 192] on input "Venmo handle" at bounding box center [420, 182] width 730 height 23
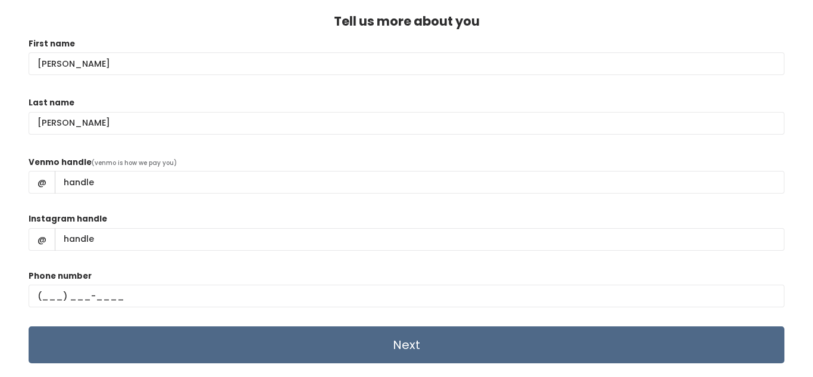
click at [791, 264] on div "Tell us more about you First name [PERSON_NAME] Last name [PERSON_NAME] Venmo h…" at bounding box center [406, 188] width 813 height 377
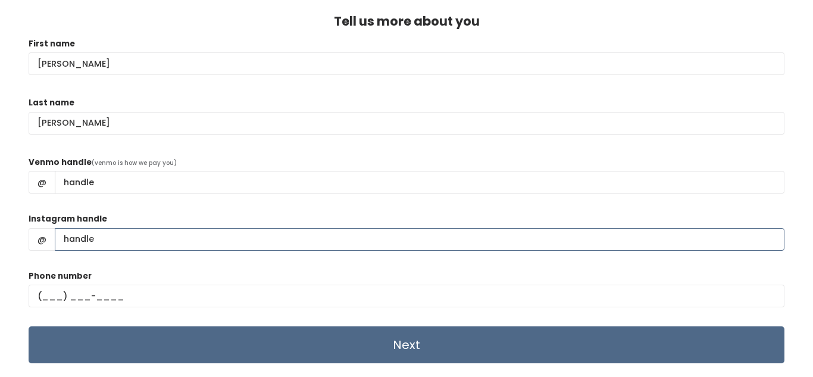
click at [174, 243] on input "Instagram handle" at bounding box center [420, 239] width 730 height 23
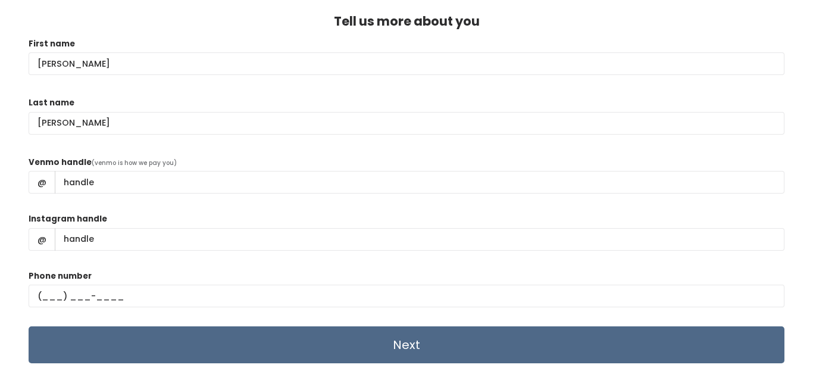
click at [174, 215] on div "Instagram handle @" at bounding box center [407, 237] width 756 height 48
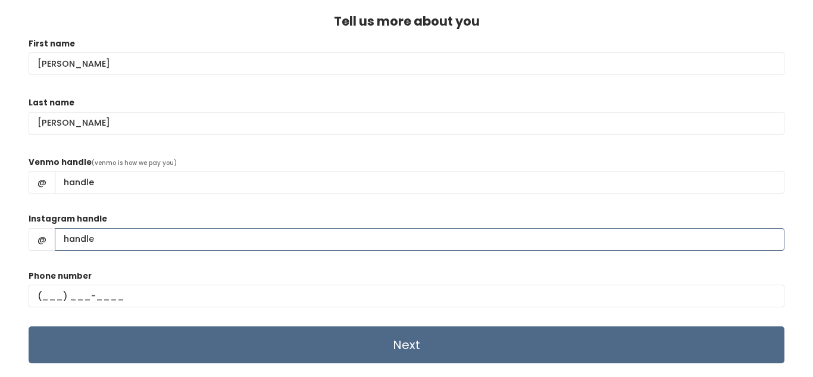
click at [148, 247] on input "Instagram handle" at bounding box center [420, 239] width 730 height 23
type input "na"
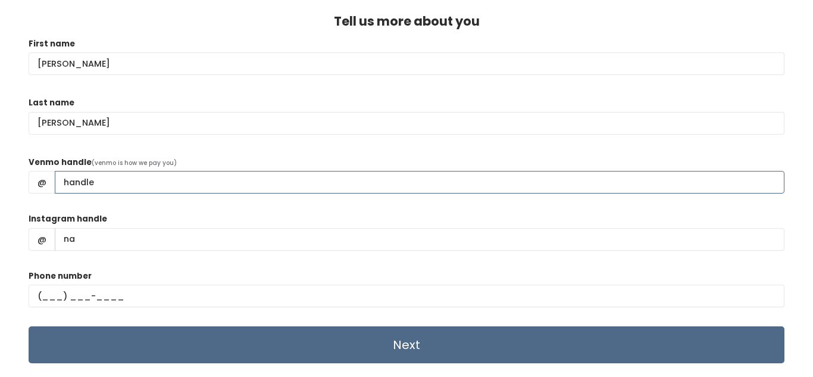
click at [143, 183] on input "Venmo handle" at bounding box center [420, 182] width 730 height 23
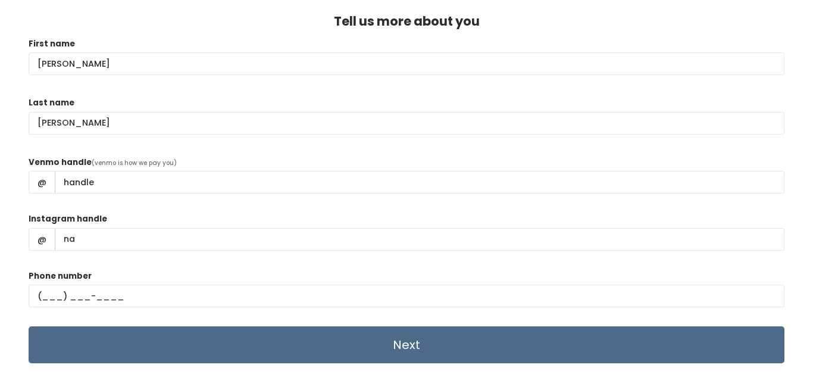
click at [310, 225] on div "Instagram handle @ na" at bounding box center [407, 237] width 756 height 48
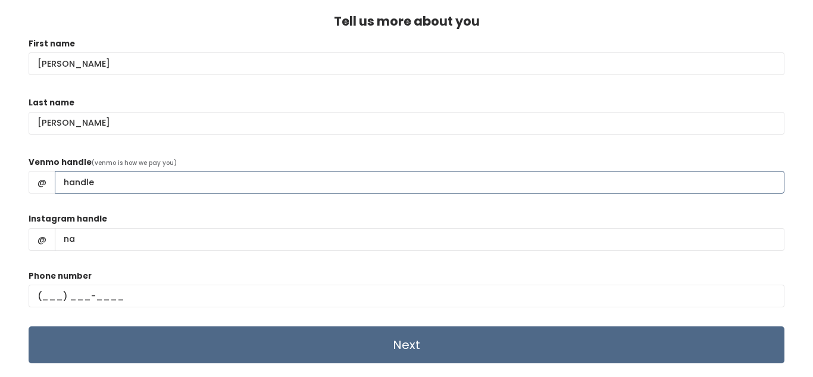
click at [321, 185] on input "Venmo handle" at bounding box center [420, 182] width 730 height 23
type input "Wayne-Walser"
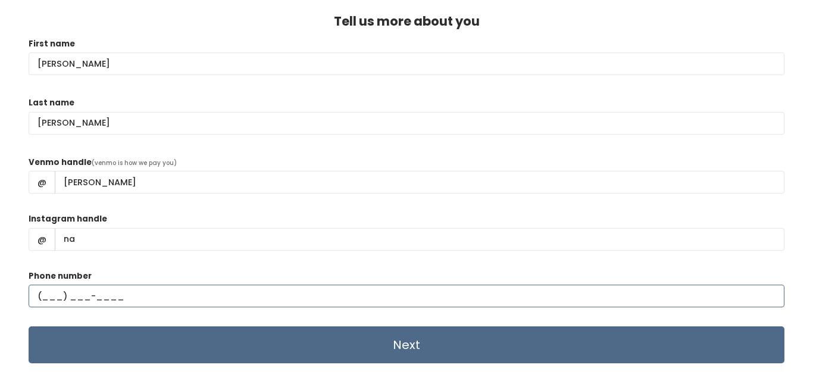
click at [123, 298] on input "text" at bounding box center [407, 296] width 756 height 23
type input "(801) 473-3318"
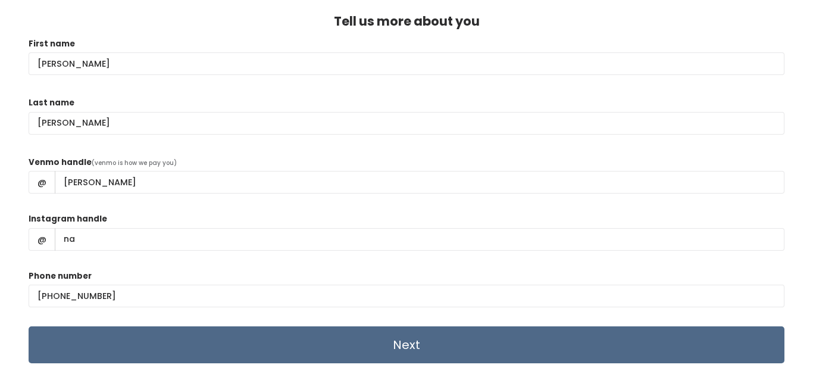
click at [232, 193] on div "@ Wayne-Walser" at bounding box center [407, 182] width 756 height 23
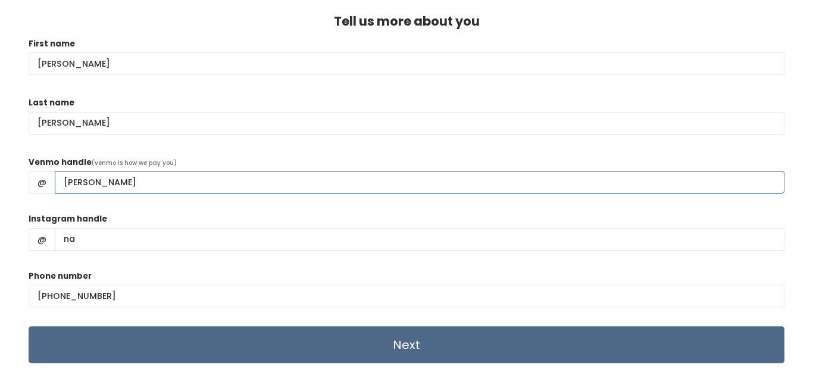
click at [215, 184] on input "Wayne-Walser" at bounding box center [420, 182] width 730 height 23
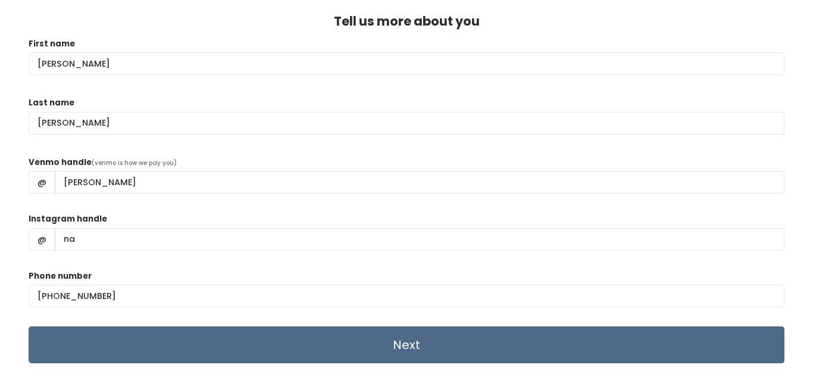
click at [813, 143] on div "Tell us more about you First name Sherry Last name Walser Venmo handle (venmo i…" at bounding box center [406, 188] width 813 height 377
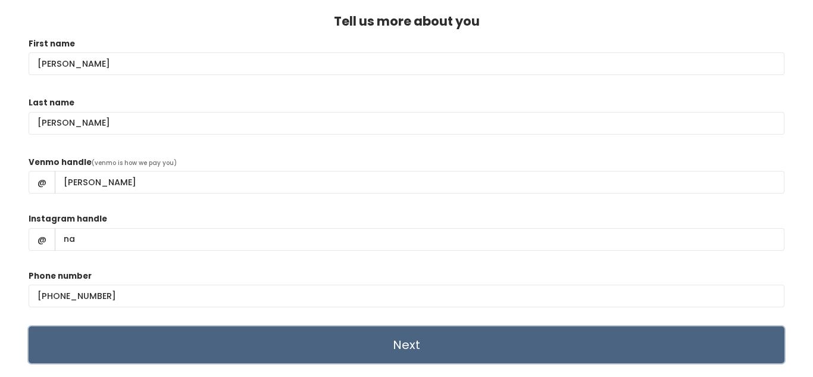
click at [413, 352] on input "Next" at bounding box center [407, 344] width 756 height 37
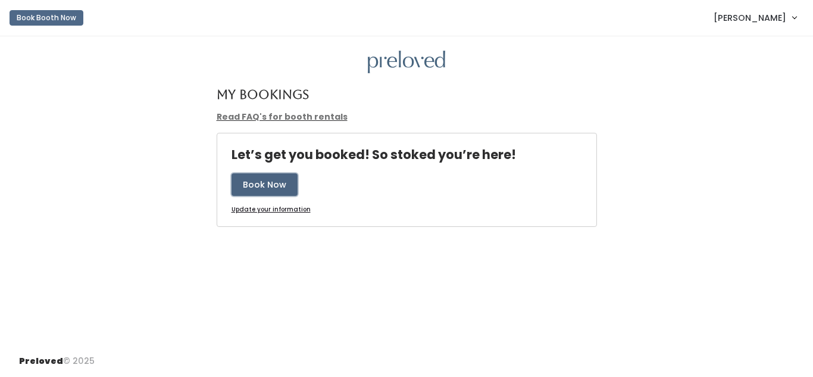
click at [250, 179] on button "Book Now" at bounding box center [265, 184] width 66 height 23
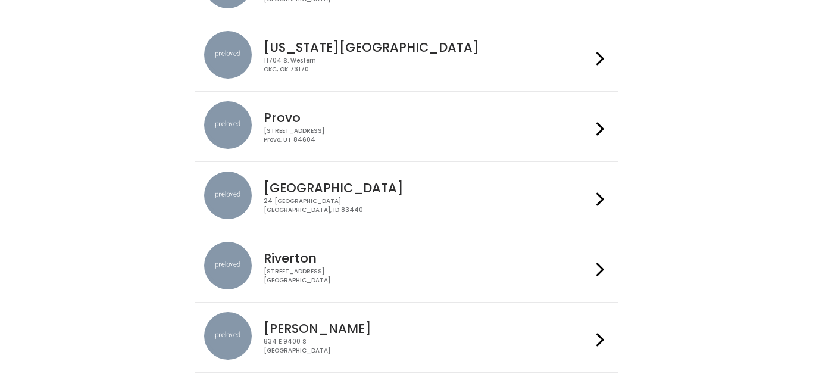
scroll to position [525, 0]
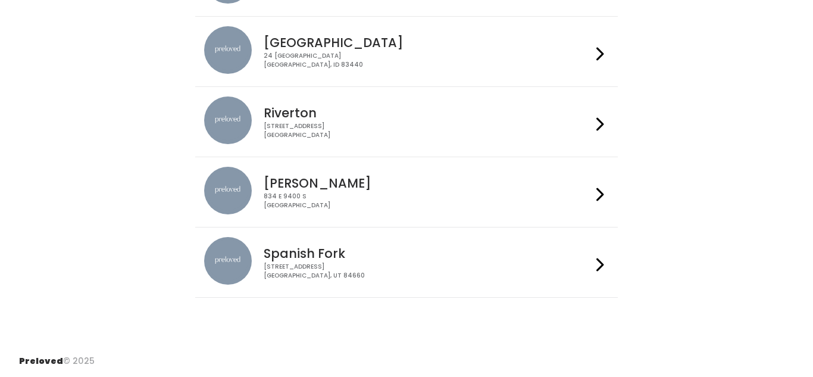
click at [532, 276] on div "[STREET_ADDRESS]" at bounding box center [427, 271] width 327 height 17
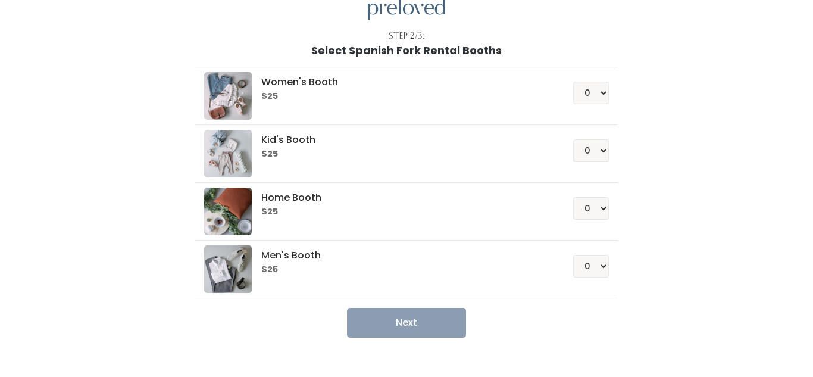
scroll to position [55, 0]
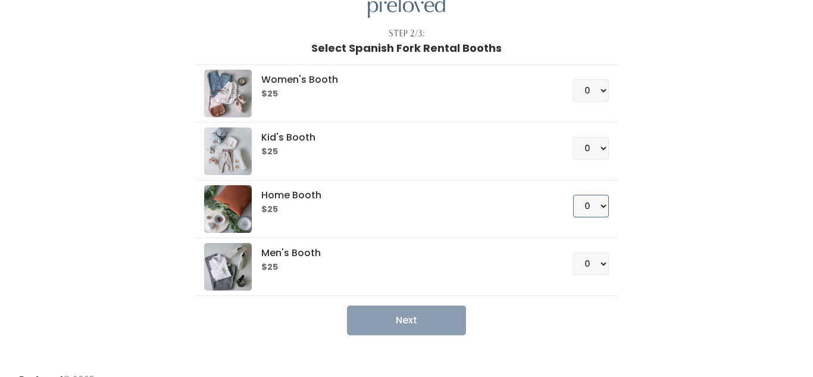
click at [604, 201] on select "0 1 2 3 4" at bounding box center [591, 206] width 36 height 23
select select "1"
click at [575, 195] on select "0 1 2 3 4" at bounding box center [591, 206] width 36 height 23
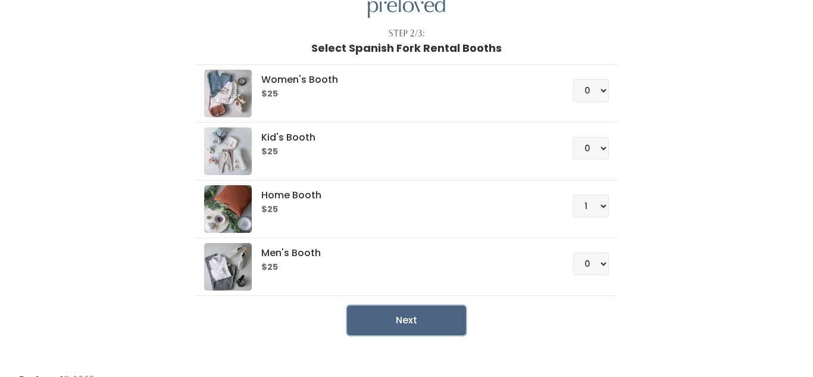
click at [437, 312] on button "Next" at bounding box center [406, 320] width 119 height 30
click at [416, 312] on button "Next" at bounding box center [406, 320] width 119 height 30
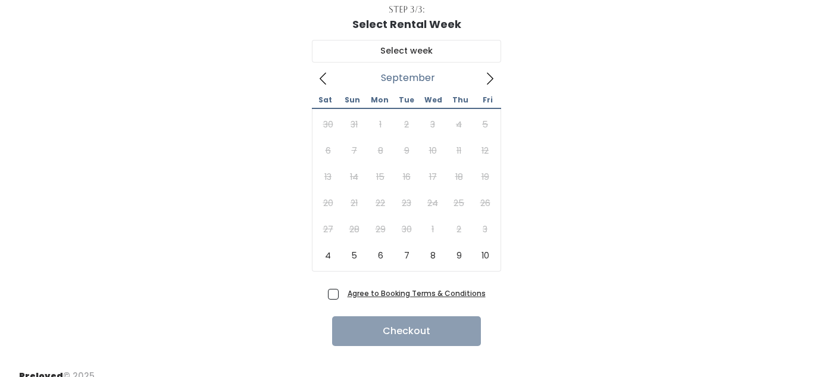
scroll to position [94, 0]
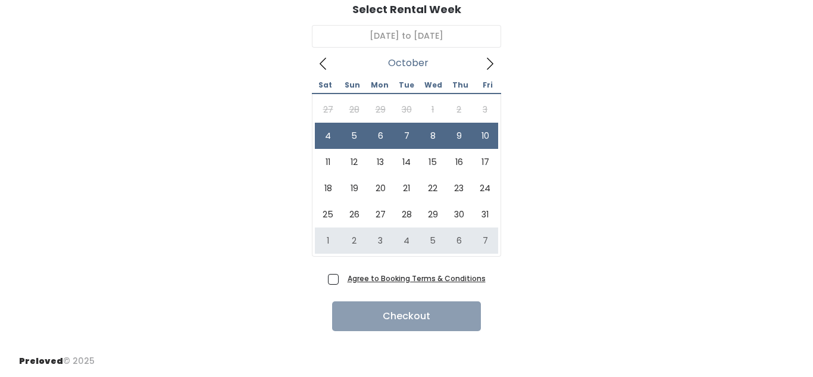
click at [583, 146] on div "October 4 to October 10 October 2025 Sat Sun Mon Tue Wed Thu Fri 27 28 29 30 1 …" at bounding box center [406, 142] width 775 height 254
click at [528, 142] on div "October 4 to October 10 October 2025 Sat Sun Mon Tue Wed Thu Fri 27 28 29 30 1 …" at bounding box center [406, 142] width 775 height 254
click at [489, 60] on icon at bounding box center [489, 63] width 13 height 13
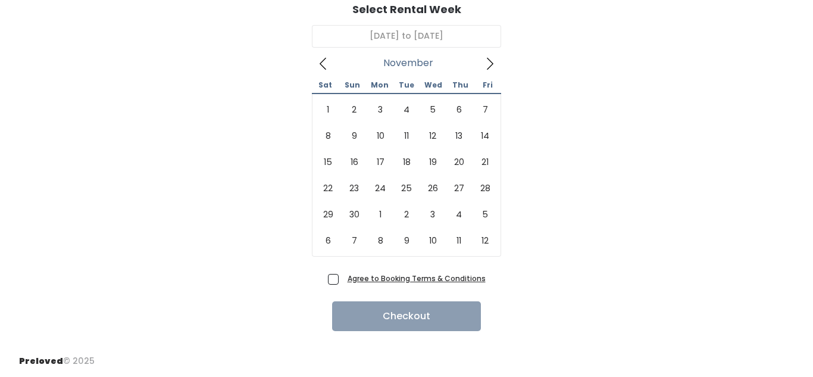
click at [312, 55] on span at bounding box center [323, 63] width 23 height 19
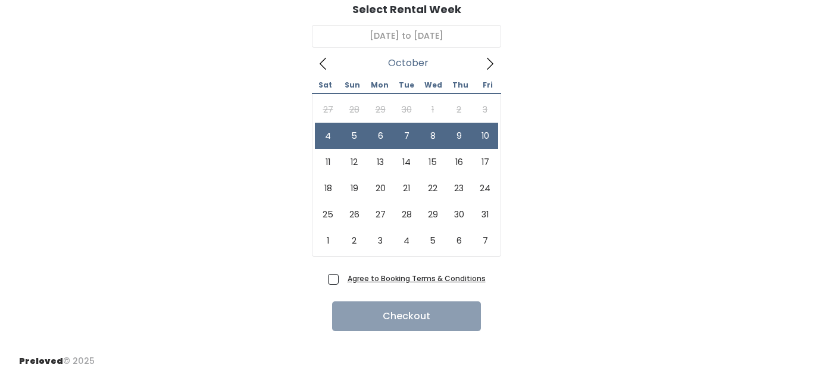
click at [322, 65] on icon at bounding box center [323, 64] width 7 height 12
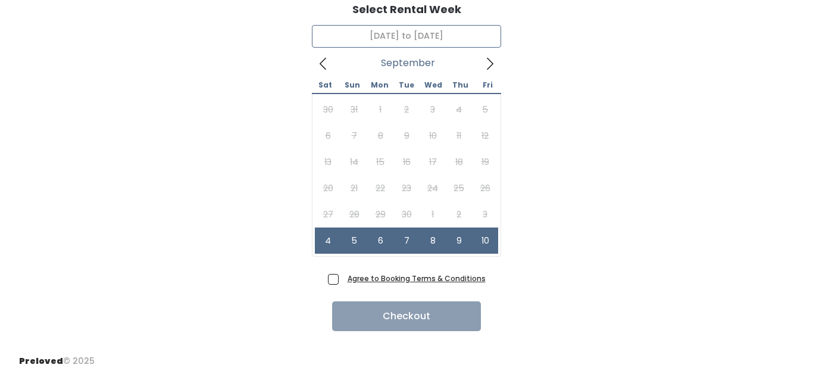
type input "October 4 to October 10"
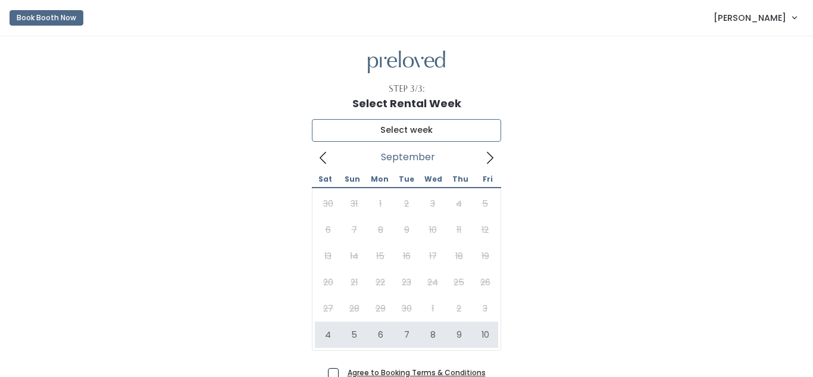
type input "[DATE] to [DATE]"
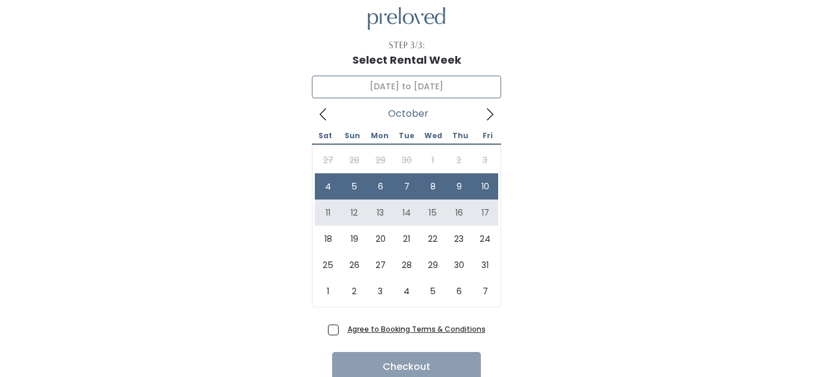
scroll to position [48, 0]
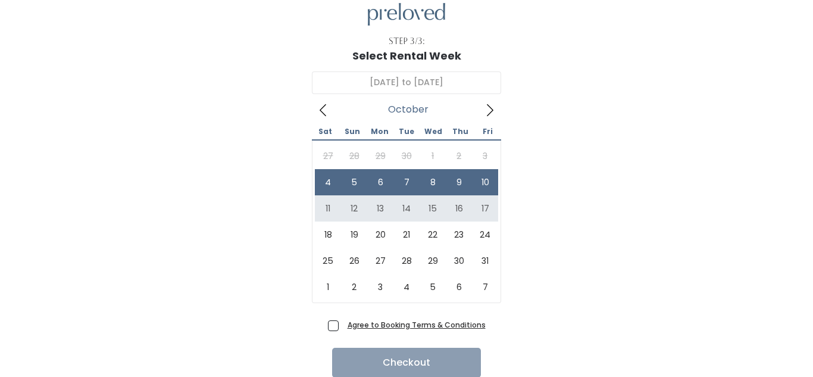
click at [741, 161] on div "October 4 to October 10 October 2025 Sat Sun Mon Tue Wed Thu Fri 27 28 29 30 1 …" at bounding box center [406, 189] width 775 height 254
click at [343, 332] on div "Agree to Booking Terms & Conditions" at bounding box center [407, 328] width 158 height 20
click at [343, 330] on span "Agree to Booking Terms & Conditions" at bounding box center [414, 324] width 143 height 12
click at [343, 326] on input "Agree to Booking Terms & Conditions" at bounding box center [347, 322] width 8 height 8
checkbox input "true"
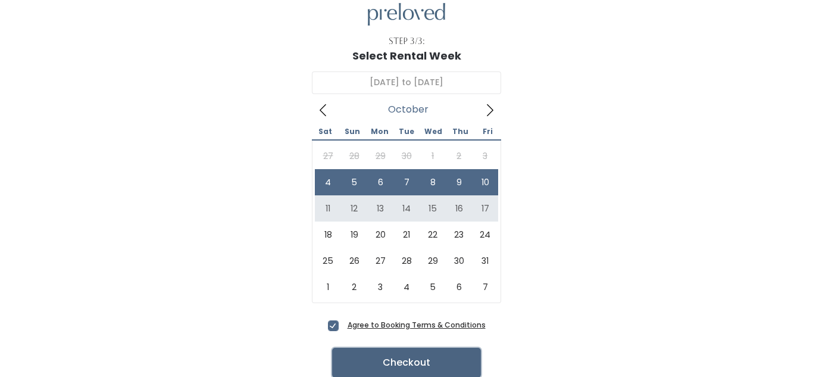
click at [378, 358] on button "Checkout" at bounding box center [406, 363] width 149 height 30
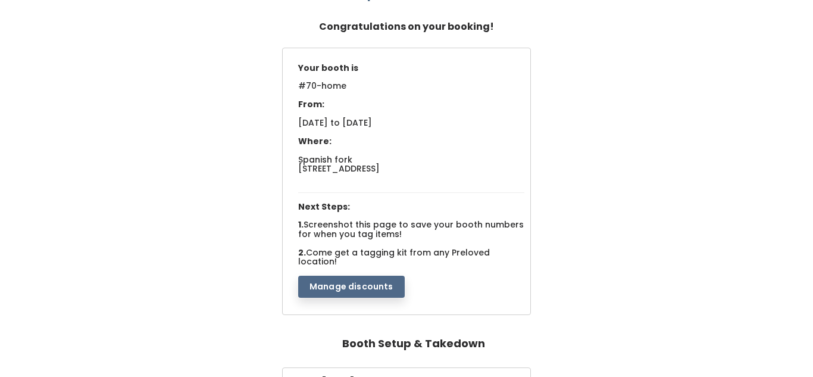
scroll to position [73, 0]
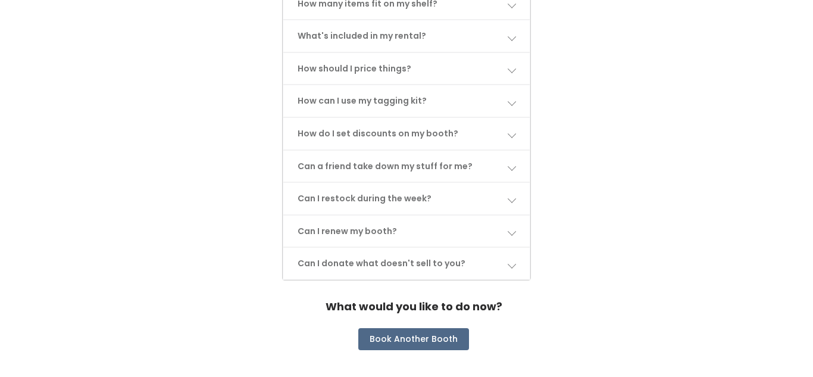
click at [716, 295] on div "What would you like to do now?" at bounding box center [406, 311] width 775 height 33
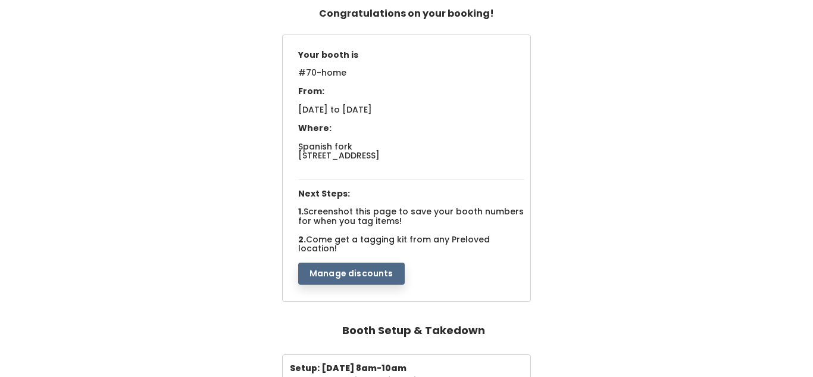
scroll to position [0, 0]
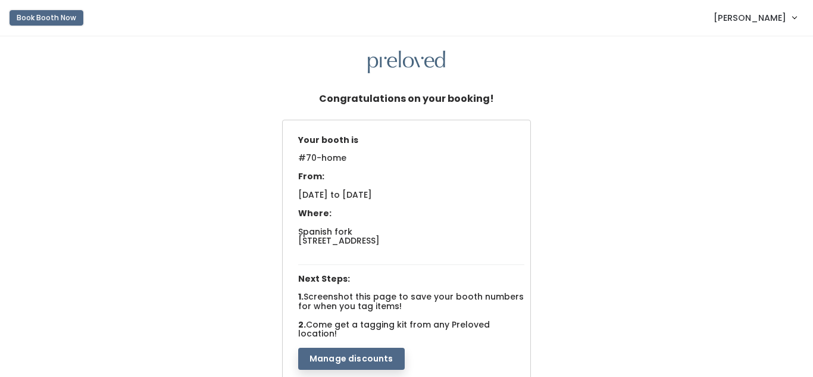
click at [64, 23] on button "Book Booth Now" at bounding box center [47, 17] width 74 height 15
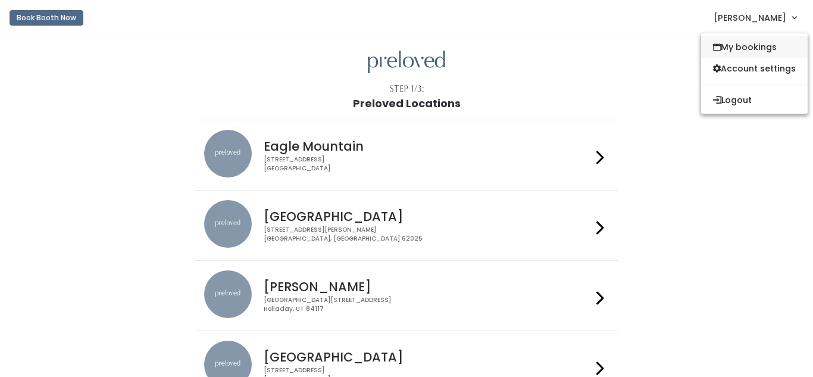
click at [755, 47] on link "My bookings" at bounding box center [754, 46] width 107 height 21
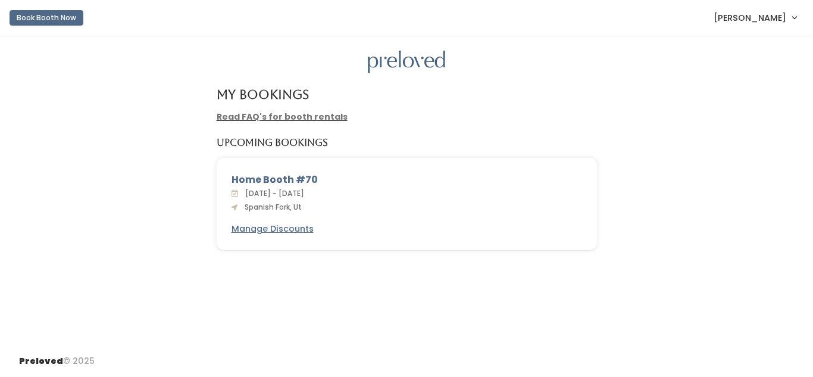
click at [773, 26] on link "[PERSON_NAME]" at bounding box center [755, 18] width 107 height 26
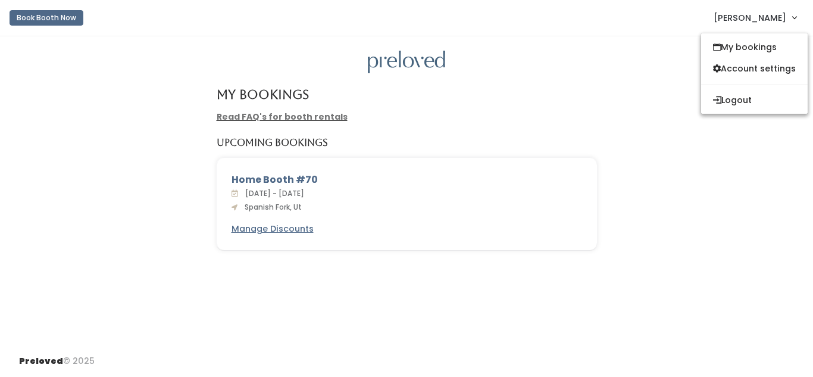
click at [52, 27] on link "Book Booth Now" at bounding box center [47, 18] width 74 height 26
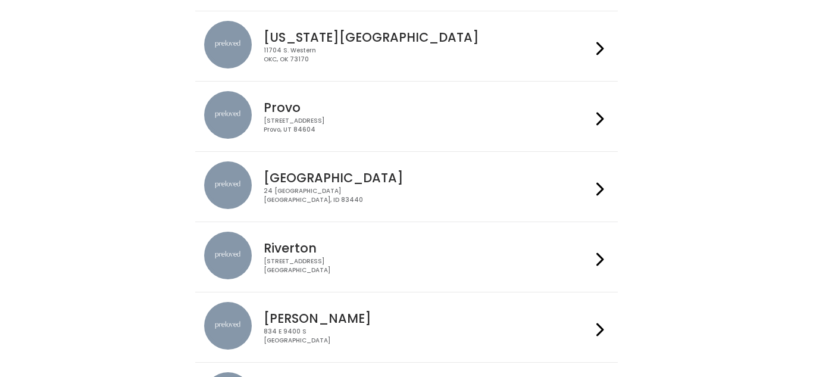
scroll to position [388, 0]
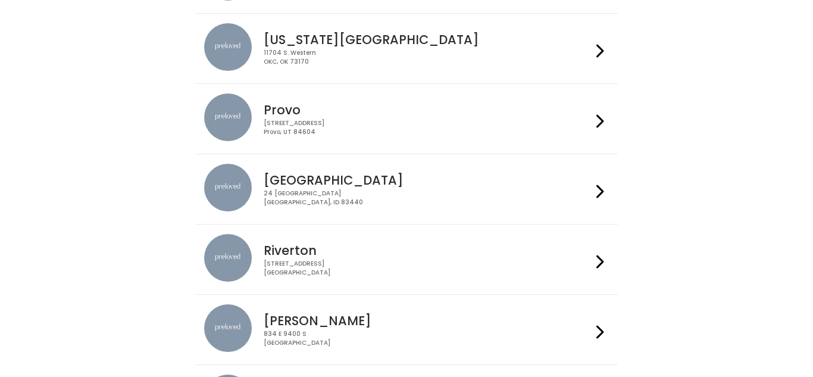
click at [570, 132] on div "[STREET_ADDRESS]" at bounding box center [427, 127] width 327 height 17
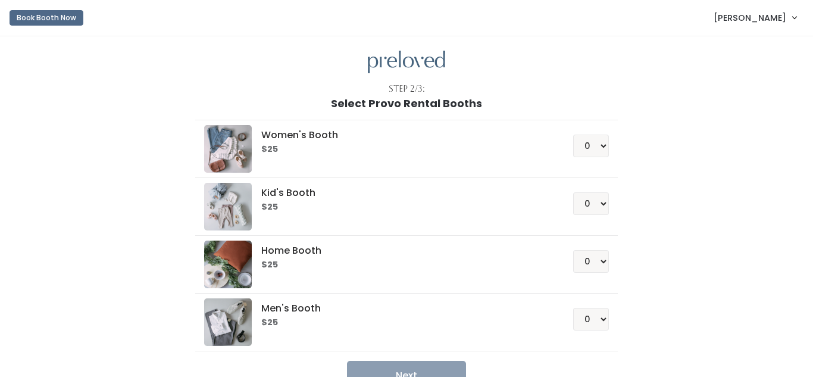
click at [612, 143] on li "Women's Booth $25 0 1 2 3 4" at bounding box center [406, 149] width 422 height 58
click at [598, 148] on select "0 1 2 3 4" at bounding box center [591, 146] width 36 height 23
click at [575, 135] on select "0 1 2 3 4" at bounding box center [591, 146] width 36 height 23
click at [401, 366] on button "Next" at bounding box center [406, 376] width 119 height 30
click at [601, 150] on select "0 1 2 3 4" at bounding box center [591, 146] width 36 height 23
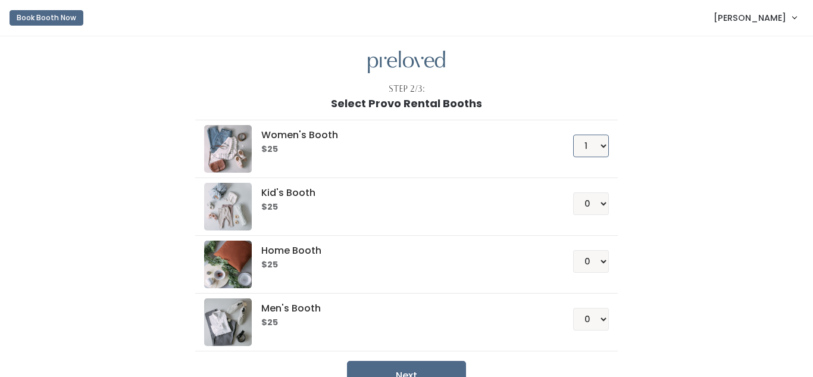
select select "0"
click at [575, 135] on select "0 1 2 3 4" at bounding box center [591, 146] width 36 height 23
click at [599, 264] on select "0 1 2 3 4" at bounding box center [591, 261] width 36 height 23
select select "1"
click at [575, 250] on select "0 1 2 3 4" at bounding box center [591, 261] width 36 height 23
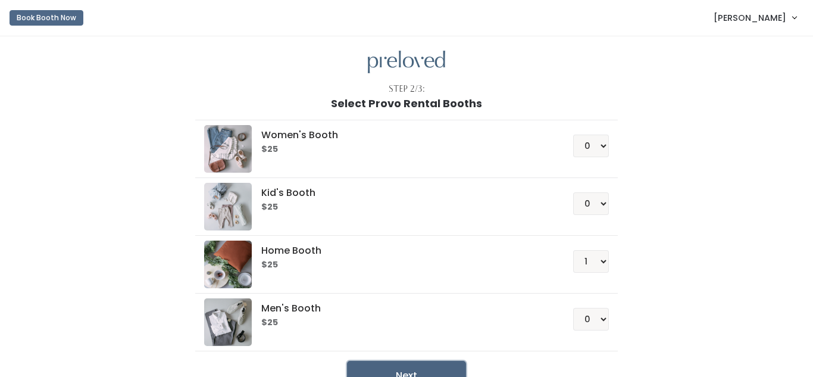
click at [445, 368] on button "Next" at bounding box center [406, 376] width 119 height 30
click at [52, 15] on button "Book Booth Now" at bounding box center [47, 17] width 74 height 15
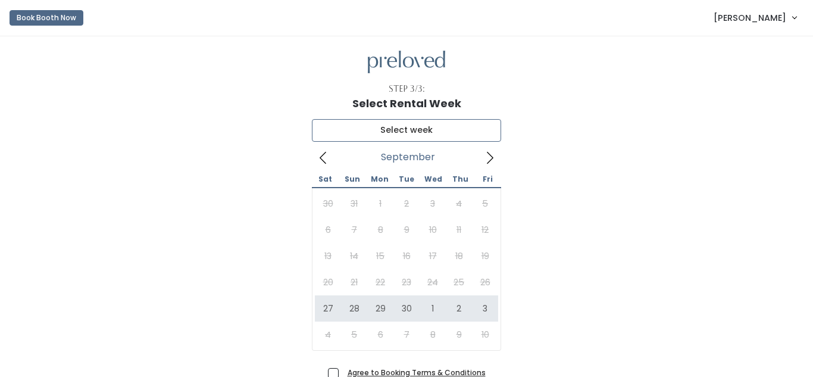
type input "September 27 to October 3"
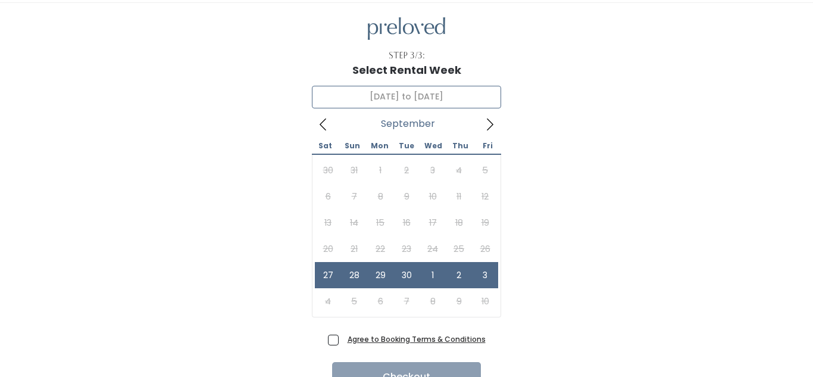
scroll to position [94, 0]
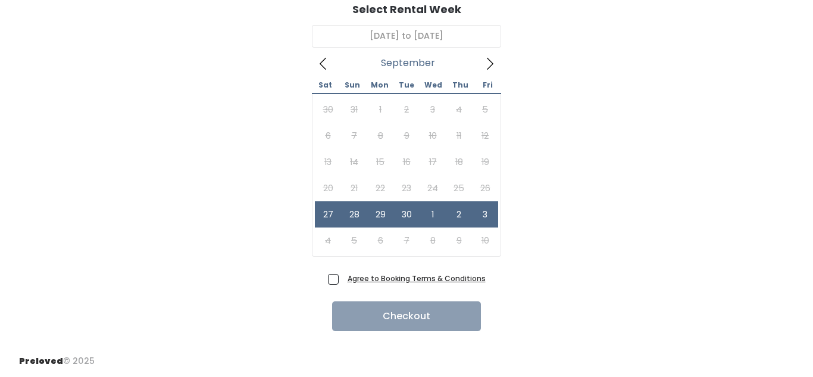
click at [343, 280] on span "Agree to Booking Terms & Conditions" at bounding box center [414, 278] width 143 height 12
click at [343, 280] on input "Agree to Booking Terms & Conditions" at bounding box center [347, 276] width 8 height 8
checkbox input "true"
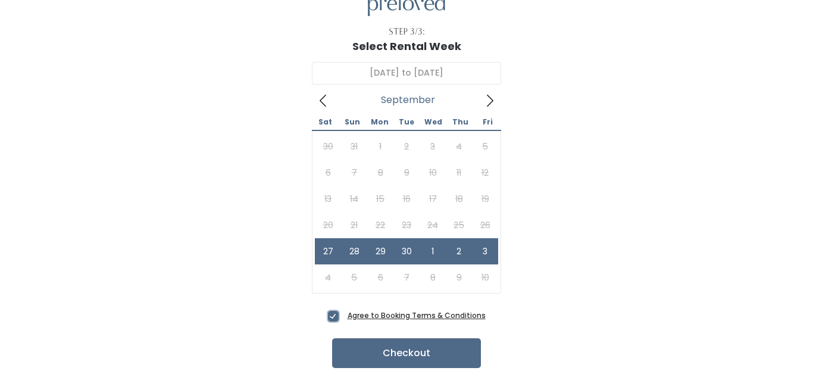
scroll to position [55, 0]
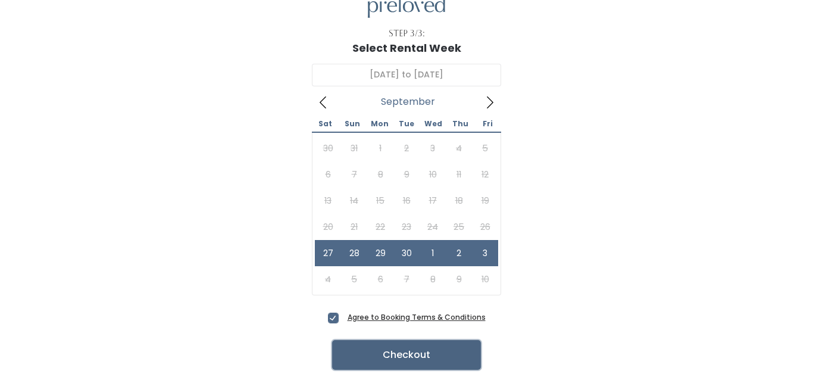
click at [410, 351] on button "Checkout" at bounding box center [406, 355] width 149 height 30
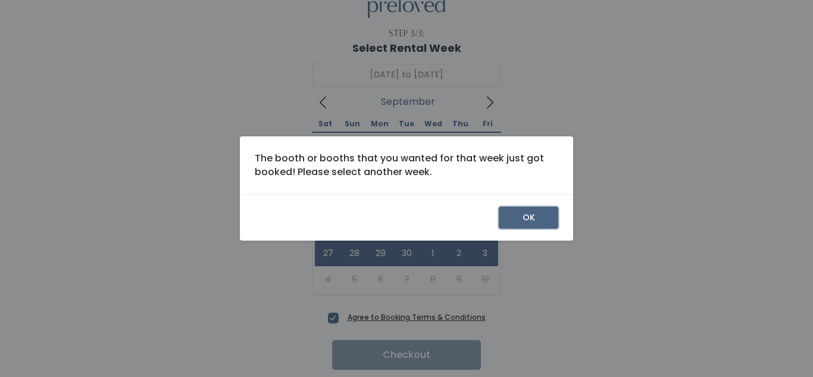
click at [528, 222] on button "OK" at bounding box center [529, 218] width 60 height 23
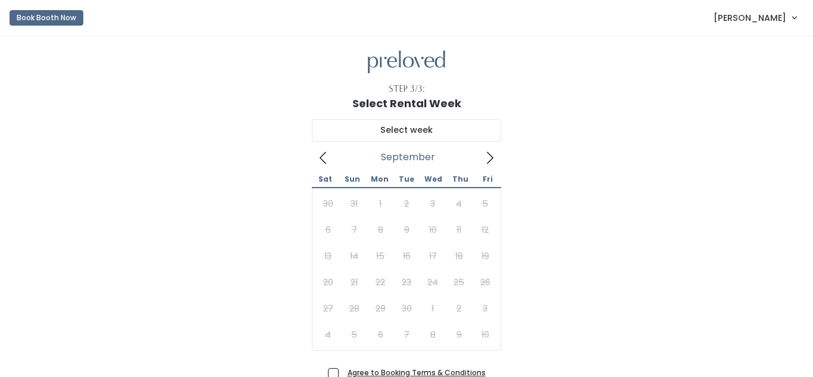
click at [483, 157] on icon at bounding box center [489, 157] width 13 height 13
click at [324, 158] on icon at bounding box center [323, 157] width 13 height 13
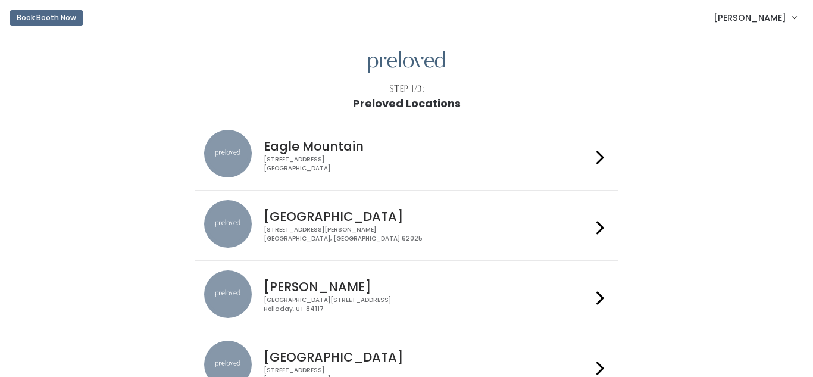
click at [777, 20] on span "Sherry Walser" at bounding box center [750, 17] width 73 height 13
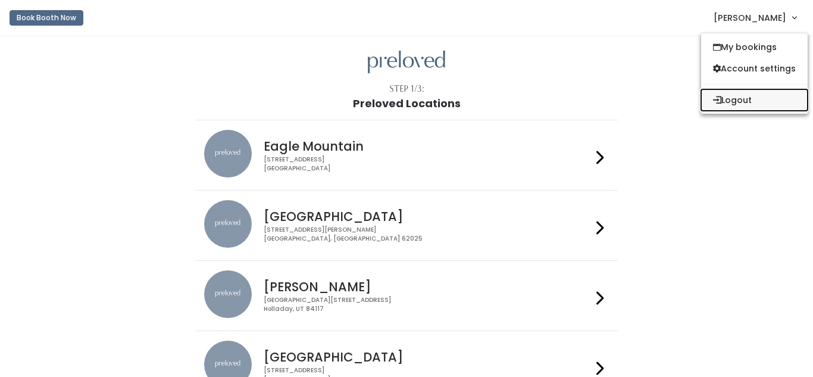
click at [733, 94] on button "Logout" at bounding box center [754, 99] width 107 height 21
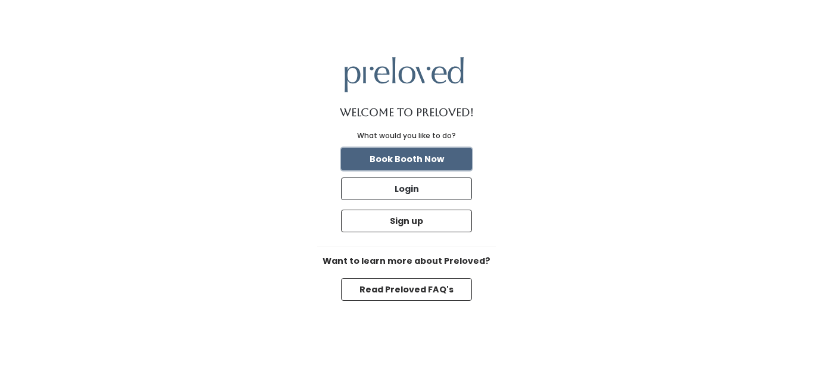
click at [427, 154] on button "Book Booth Now" at bounding box center [406, 159] width 131 height 23
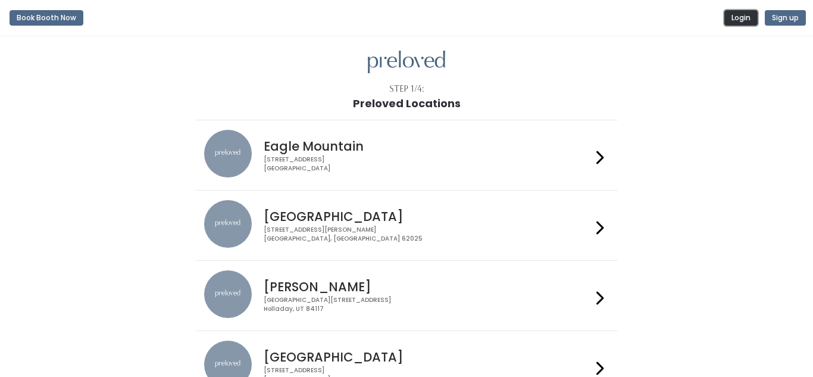
click at [729, 20] on button "Login" at bounding box center [740, 17] width 33 height 15
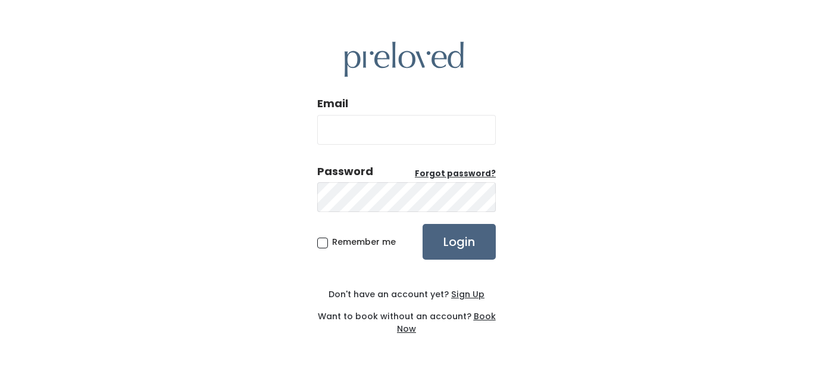
type input "[EMAIL_ADDRESS][DOMAIN_NAME]"
click at [468, 235] on input "Login" at bounding box center [459, 242] width 73 height 36
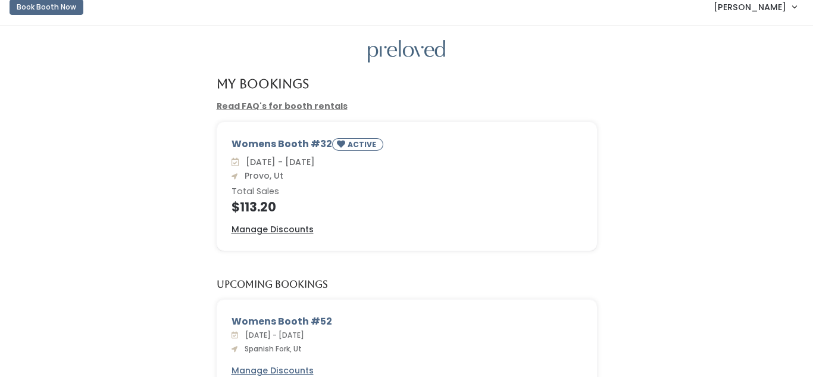
scroll to position [2, 0]
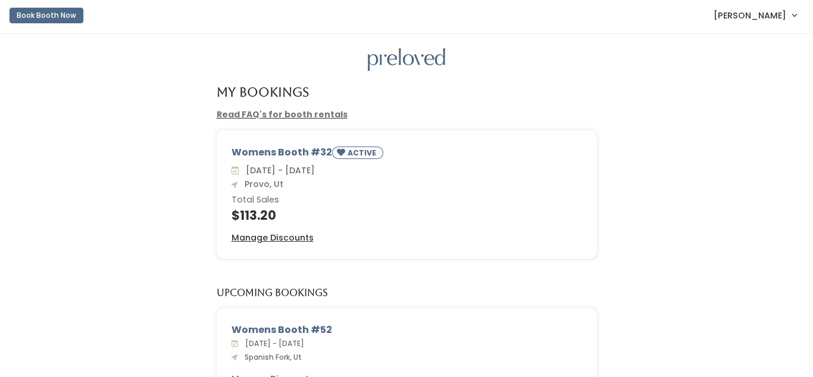
click at [73, 13] on button "Book Booth Now" at bounding box center [47, 15] width 74 height 15
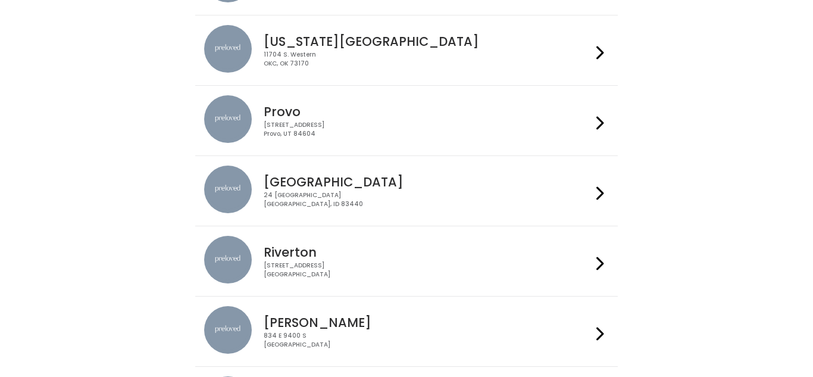
scroll to position [428, 0]
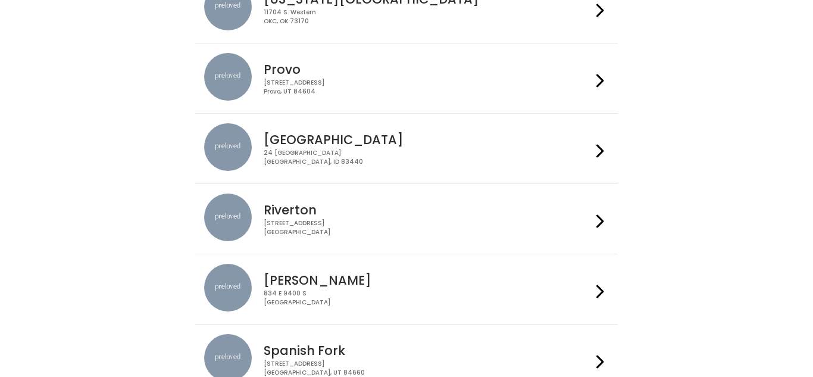
click at [508, 295] on div "834 E 9400 S Sandy, UT 84049" at bounding box center [427, 297] width 327 height 17
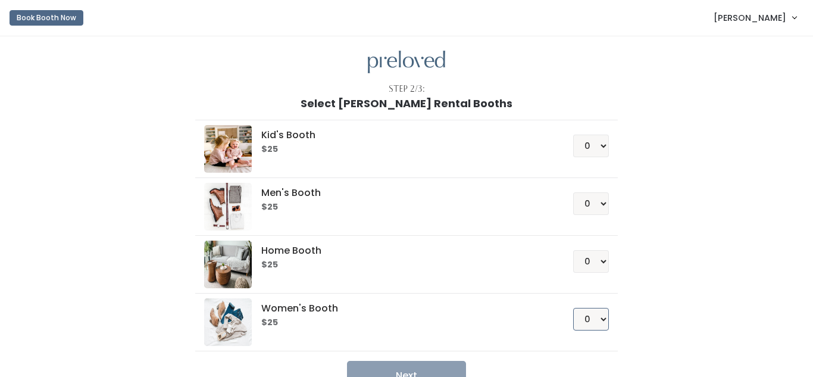
click at [601, 316] on select "0 1 2 3 4" at bounding box center [591, 319] width 36 height 23
select select "1"
click at [575, 308] on select "0 1 2 3 4" at bounding box center [591, 319] width 36 height 23
click at [418, 369] on button "Next" at bounding box center [406, 376] width 119 height 30
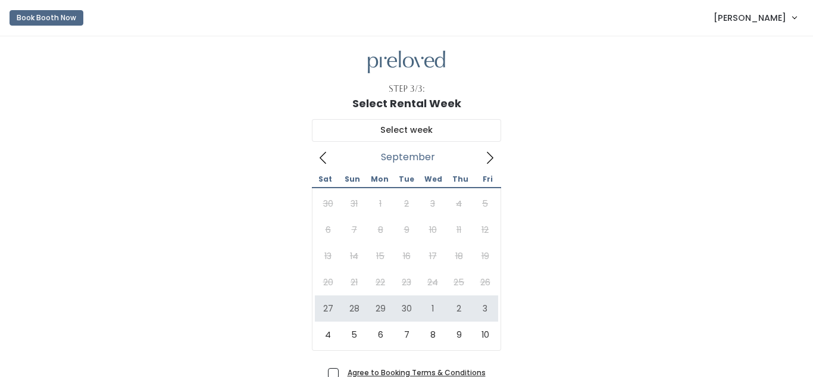
click at [489, 162] on icon at bounding box center [489, 157] width 13 height 13
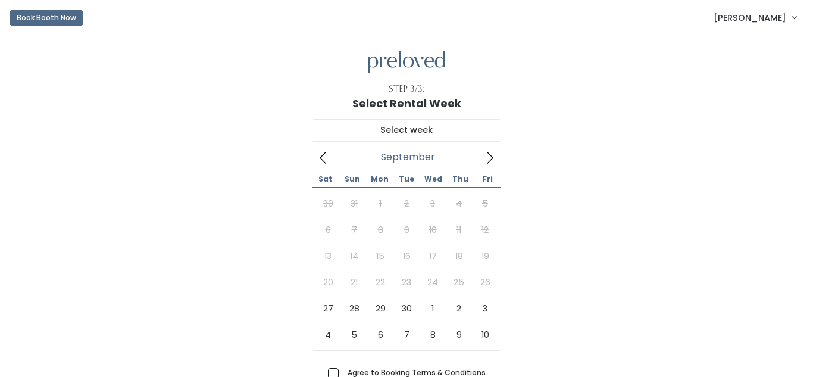
click at [326, 158] on icon at bounding box center [323, 157] width 13 height 13
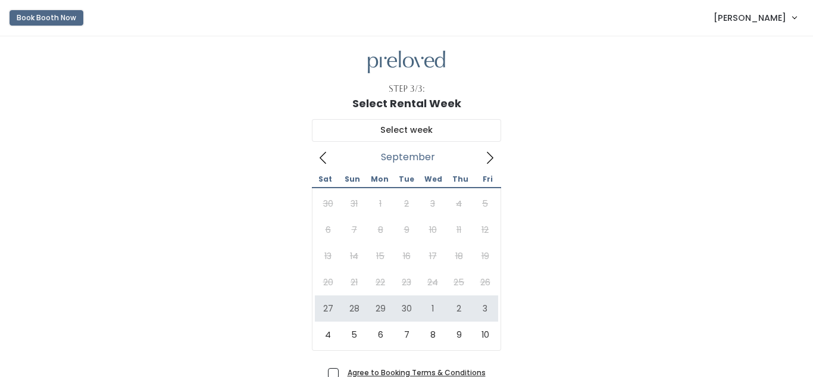
click at [42, 13] on button "Book Booth Now" at bounding box center [47, 17] width 74 height 15
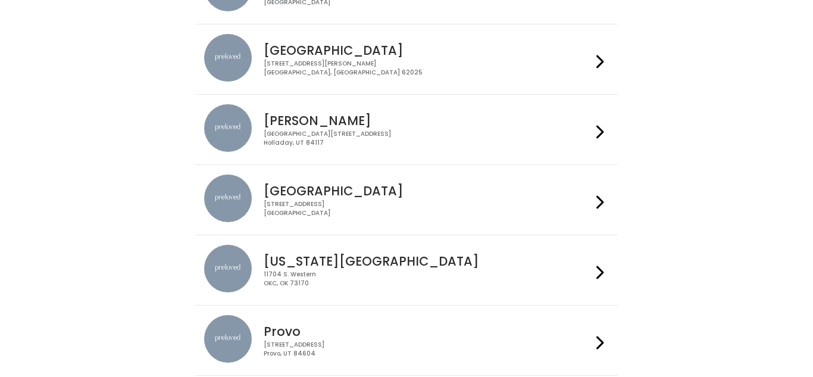
scroll to position [179, 0]
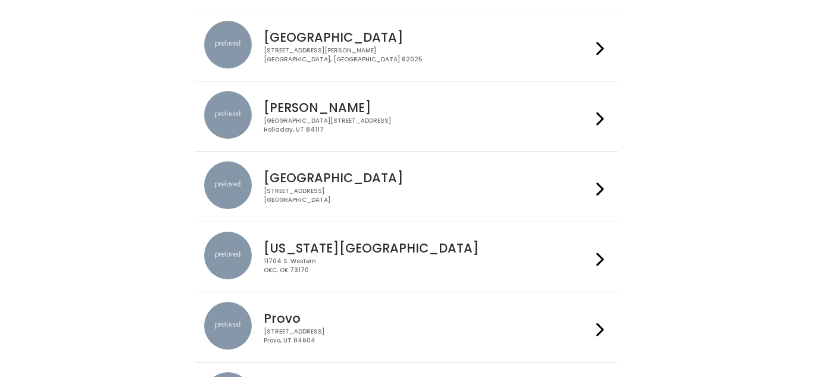
click at [444, 104] on h4 "[PERSON_NAME]" at bounding box center [427, 108] width 327 height 14
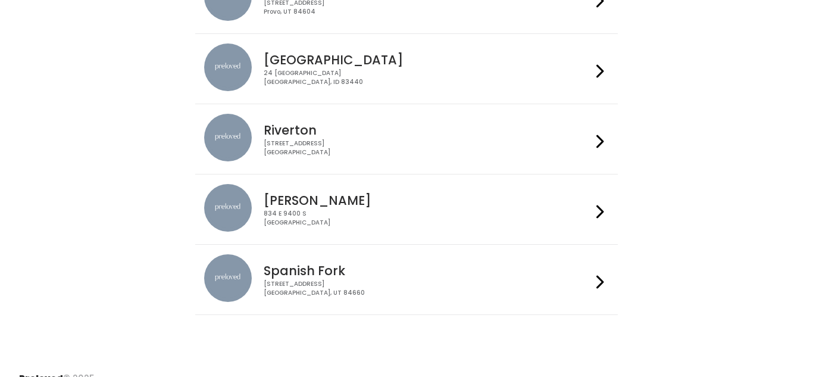
scroll to position [499, 0]
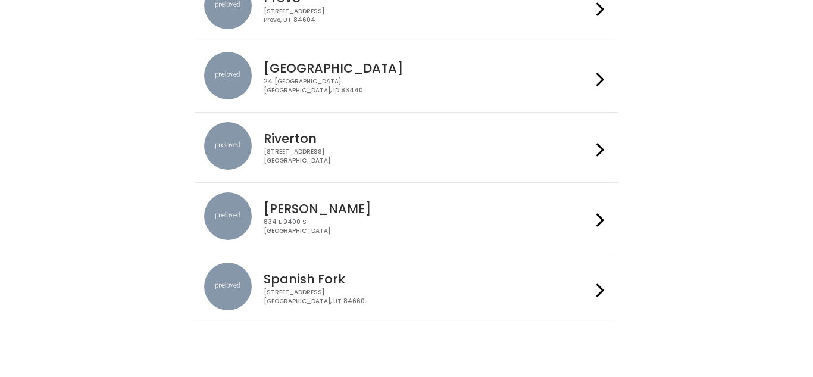
click at [342, 304] on div "[STREET_ADDRESS]" at bounding box center [427, 296] width 327 height 17
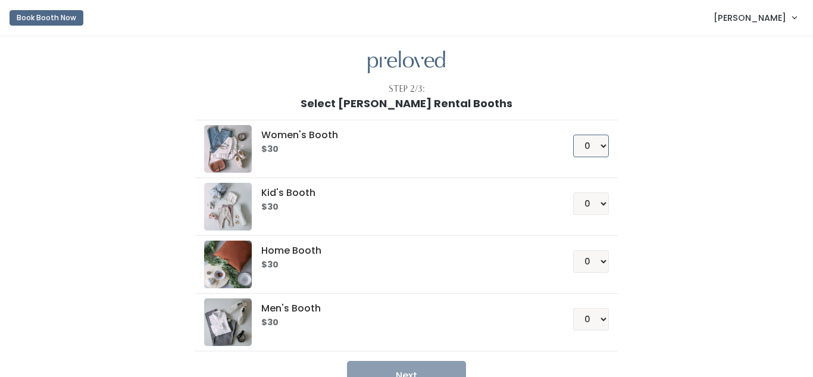
click at [596, 155] on select "0 1 2 3 4" at bounding box center [591, 146] width 36 height 23
select select "1"
click at [575, 135] on select "0 1 2 3 4" at bounding box center [591, 146] width 36 height 23
click at [429, 367] on button "Next" at bounding box center [406, 376] width 119 height 30
click at [605, 150] on select "0 1 2 3 4" at bounding box center [591, 146] width 36 height 23
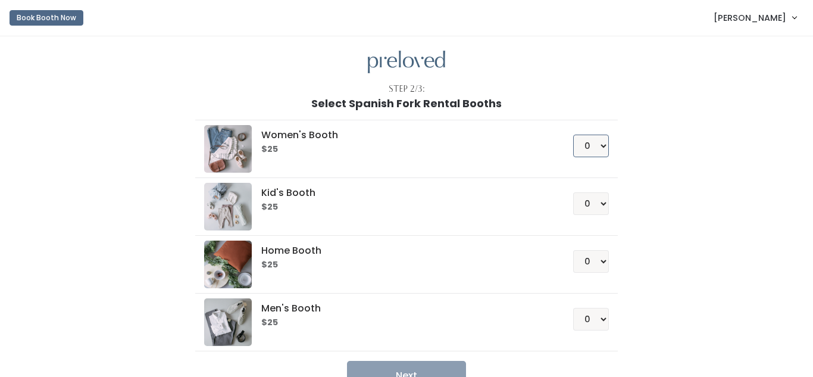
select select "1"
click at [575, 135] on select "0 1 2 3 4" at bounding box center [591, 146] width 36 height 23
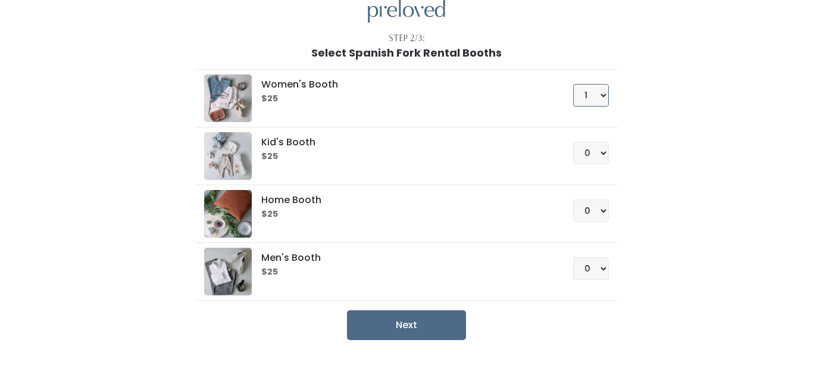
scroll to position [74, 0]
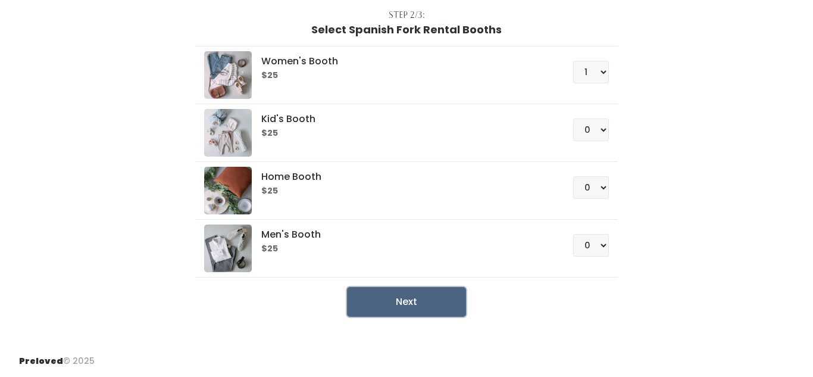
click at [391, 303] on button "Next" at bounding box center [406, 302] width 119 height 30
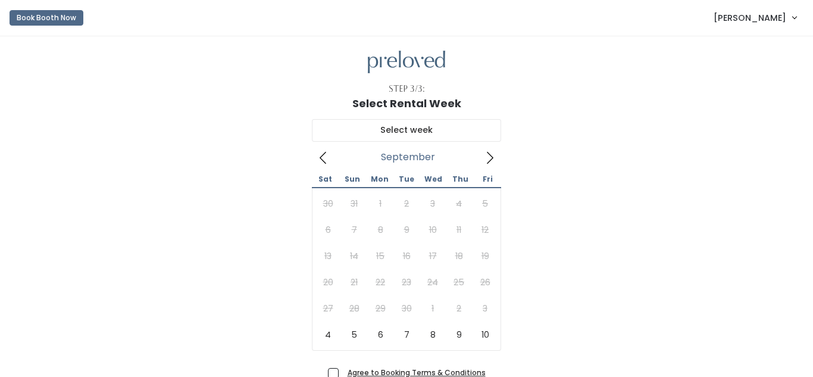
click at [739, 26] on link "[PERSON_NAME]" at bounding box center [755, 18] width 107 height 26
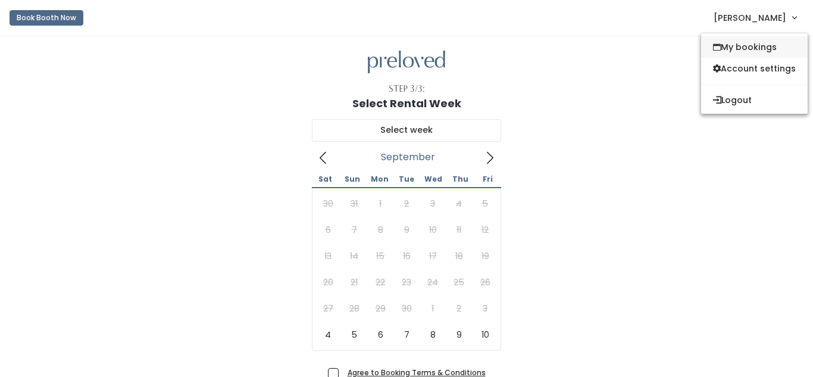
click at [731, 44] on link "My bookings" at bounding box center [754, 46] width 107 height 21
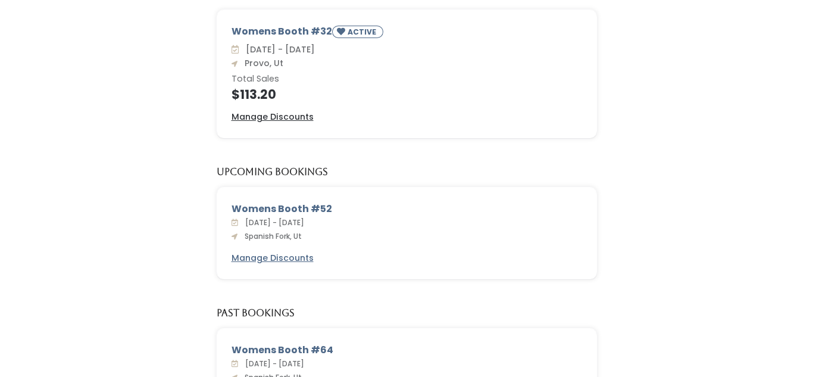
scroll to position [126, 0]
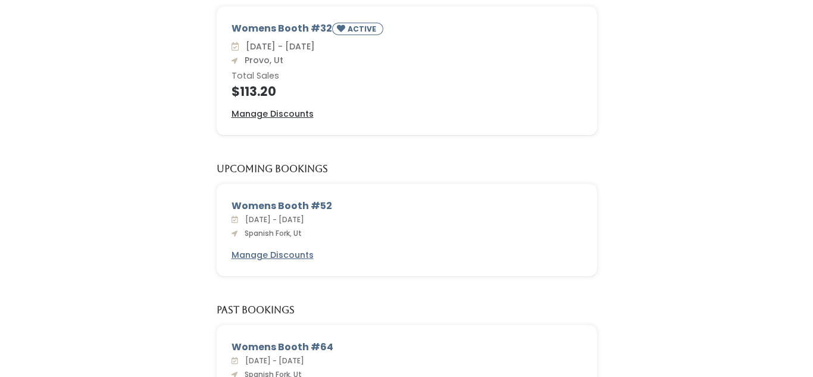
click at [379, 206] on div "Womens Booth #52" at bounding box center [407, 206] width 351 height 14
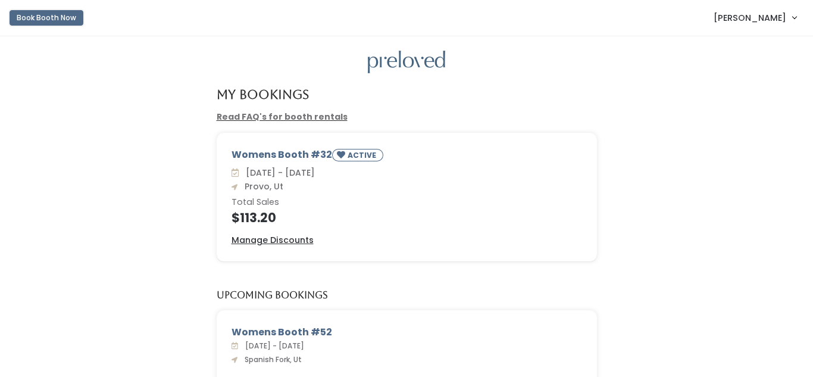
click at [28, 14] on button "Book Booth Now" at bounding box center [47, 17] width 74 height 15
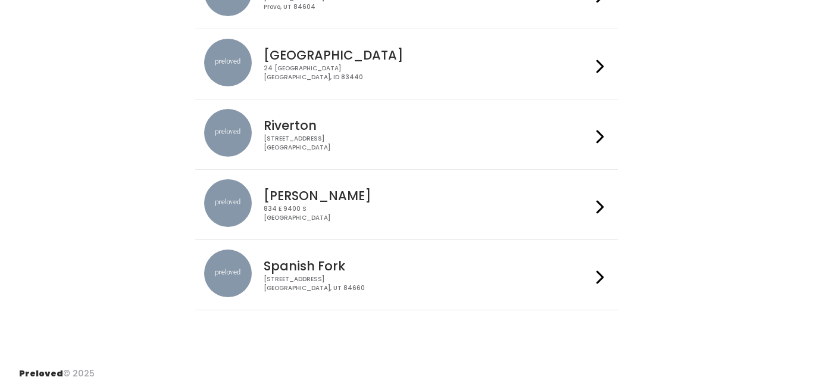
scroll to position [525, 0]
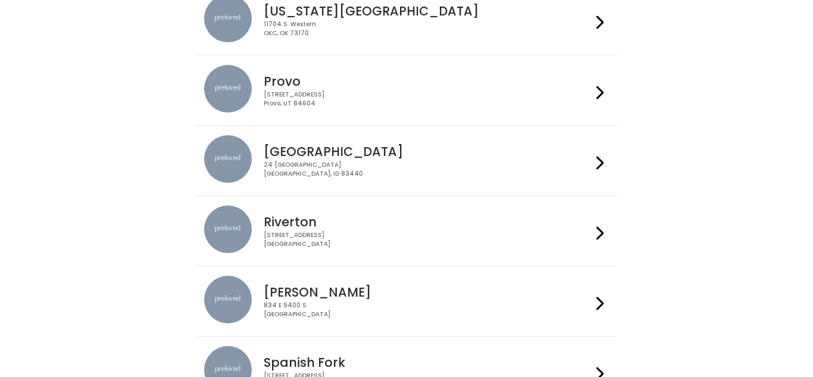
scroll to position [417, 0]
click at [570, 296] on h4 "[PERSON_NAME]" at bounding box center [427, 292] width 327 height 14
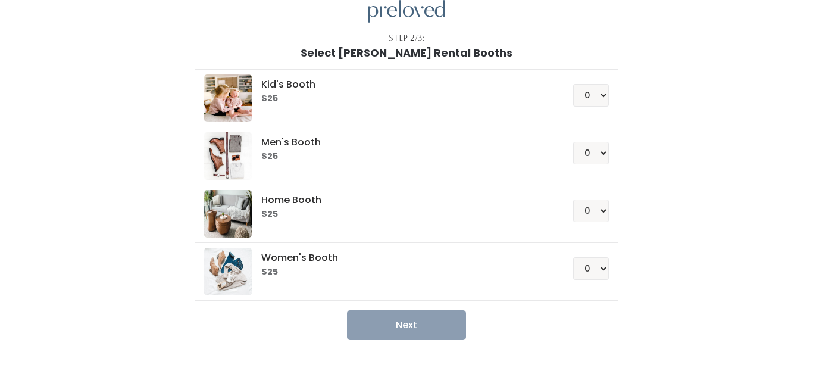
scroll to position [51, 0]
click at [604, 267] on select "0 1 2 3 4" at bounding box center [591, 268] width 36 height 23
select select "1"
click at [575, 257] on select "0 1 2 3 4" at bounding box center [591, 268] width 36 height 23
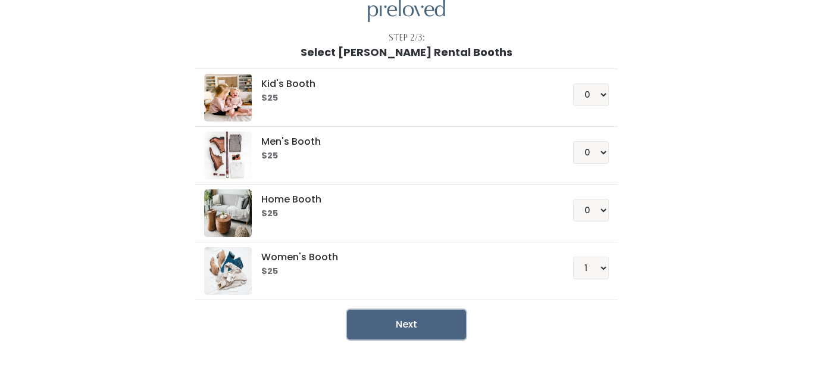
click at [426, 326] on button "Next" at bounding box center [406, 325] width 119 height 30
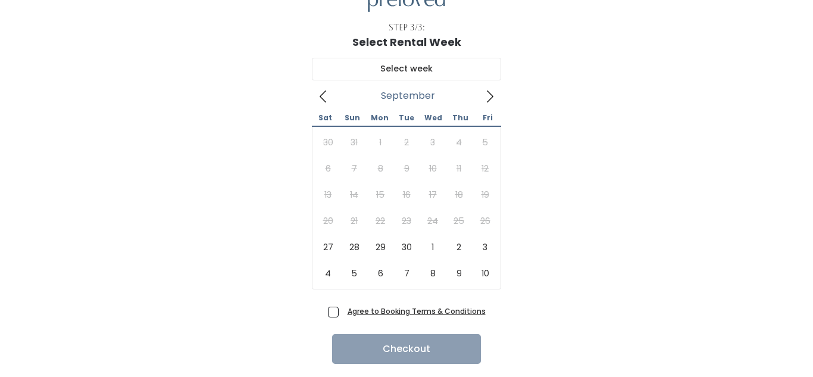
scroll to position [63, 0]
